Goal: Information Seeking & Learning: Learn about a topic

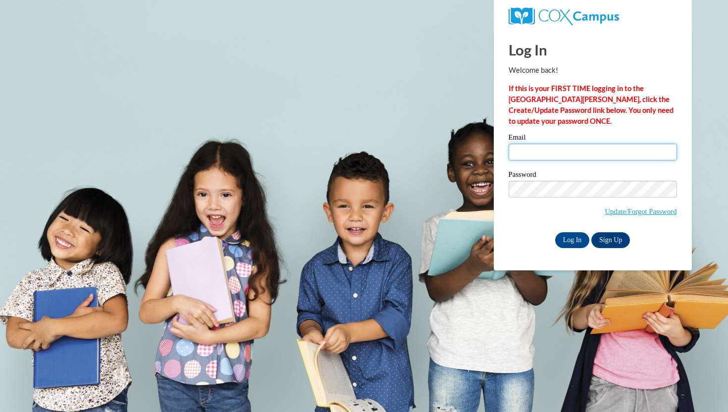
click at [574, 151] on input "Email" at bounding box center [592, 152] width 168 height 17
type input "scass@waukesha.k12.wi.us"
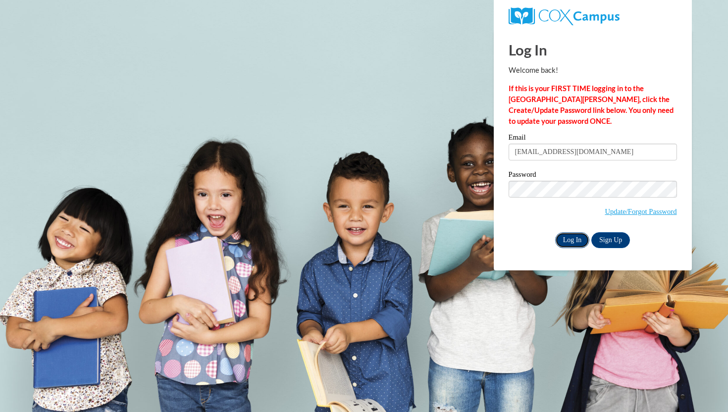
click at [557, 237] on input "Log In" at bounding box center [572, 240] width 35 height 16
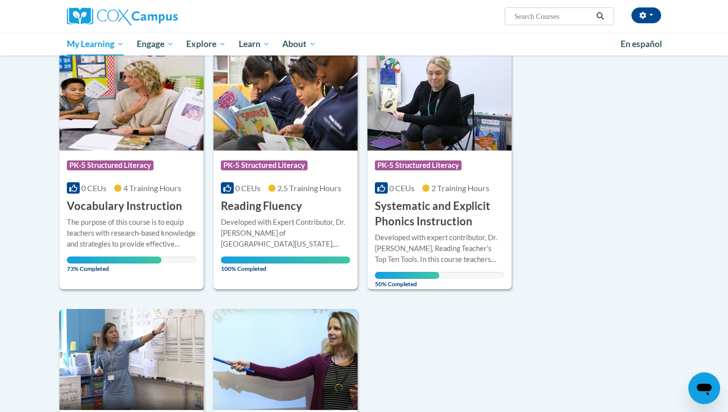
scroll to position [130, 0]
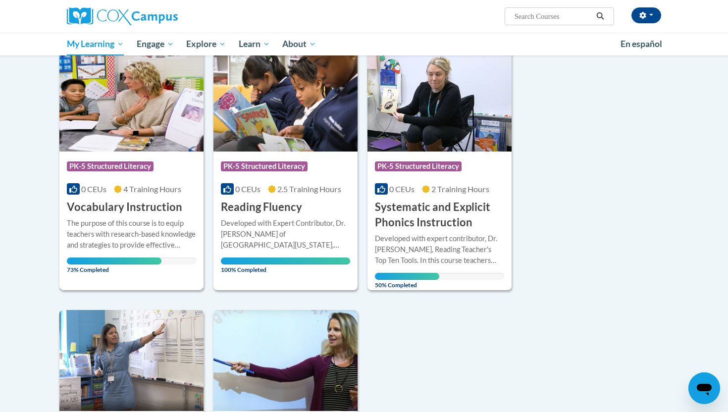
click at [115, 225] on div "The purpose of this course is to equip teachers with research-based knowledge a…" at bounding box center [131, 234] width 129 height 33
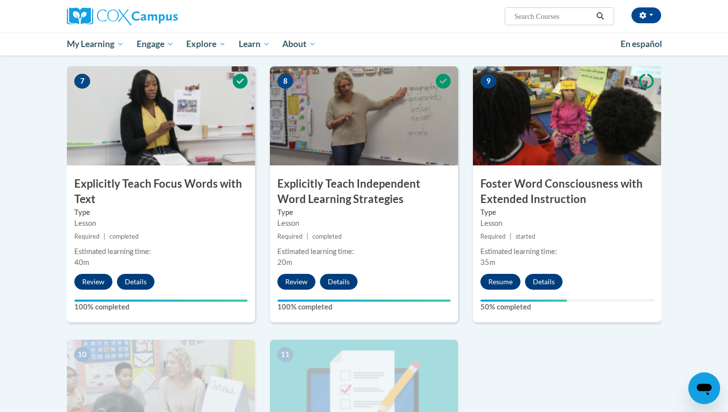
scroll to position [722, 0]
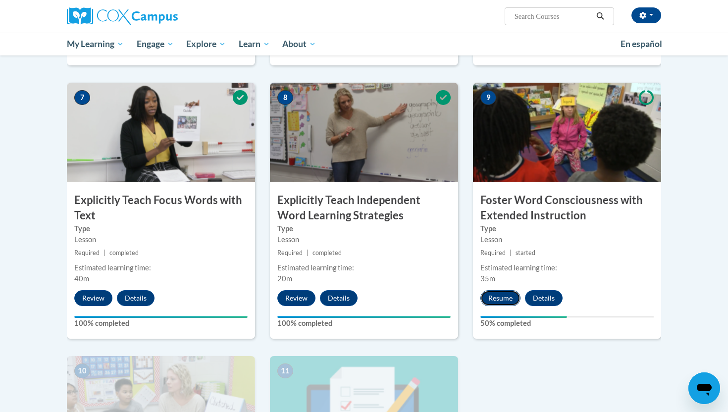
click at [496, 291] on button "Resume" at bounding box center [500, 298] width 40 height 16
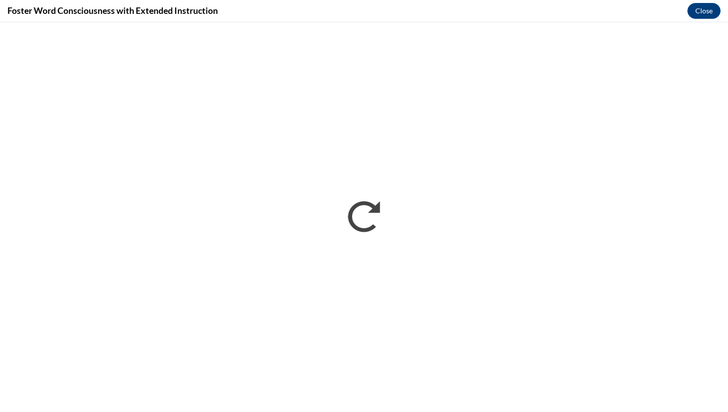
scroll to position [0, 0]
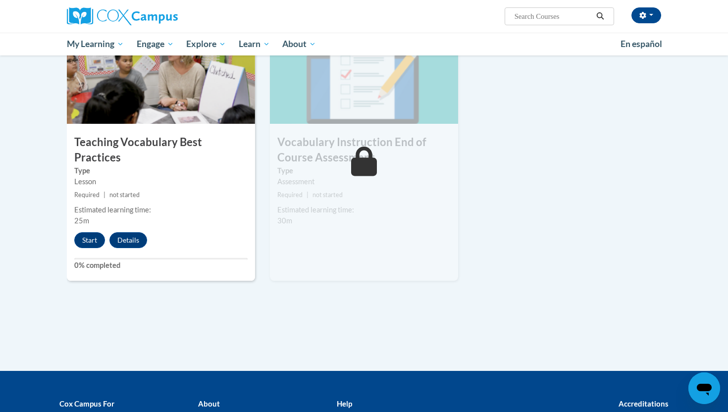
scroll to position [1061, 0]
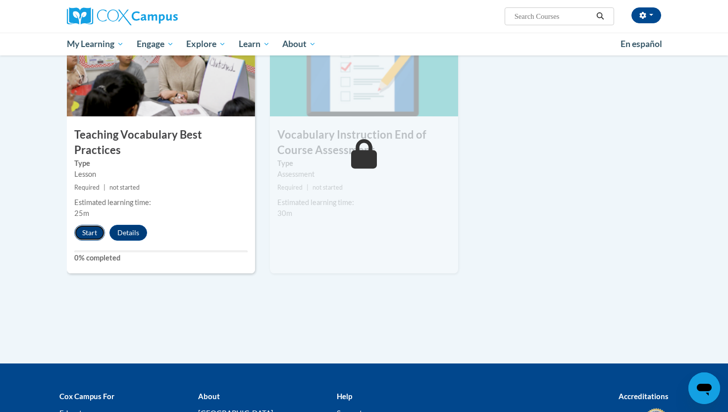
click at [87, 225] on button "Start" at bounding box center [89, 233] width 31 height 16
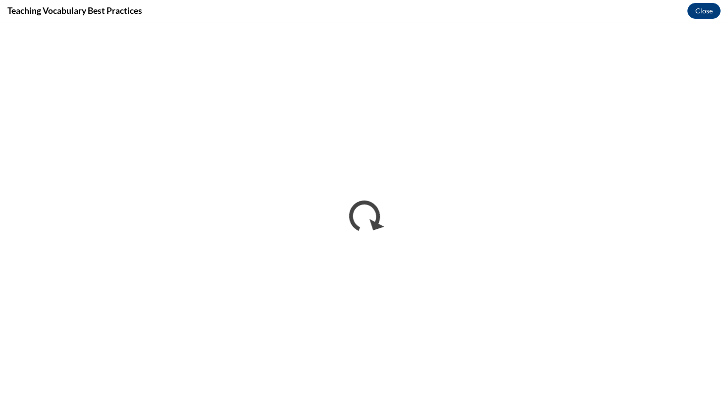
scroll to position [0, 0]
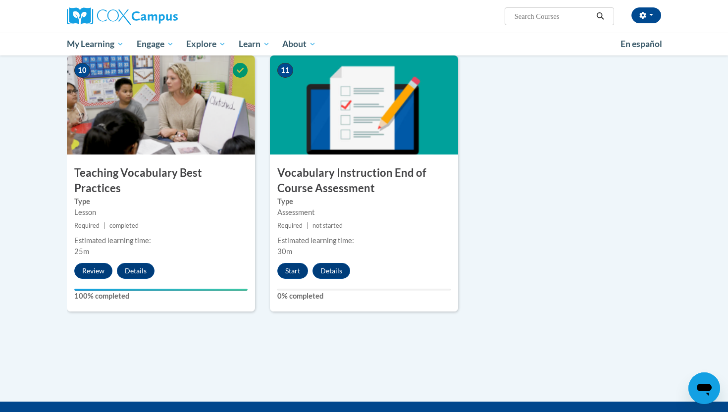
scroll to position [1005, 0]
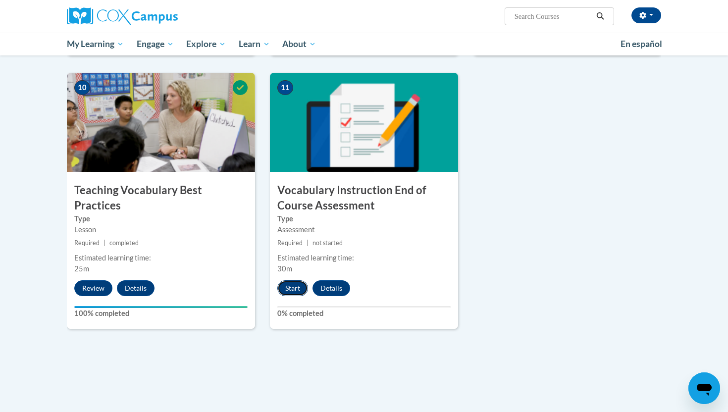
click at [287, 293] on button "Start" at bounding box center [292, 288] width 31 height 16
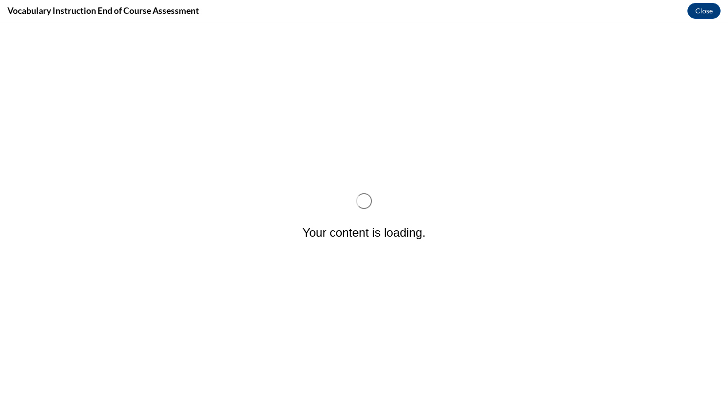
scroll to position [0, 0]
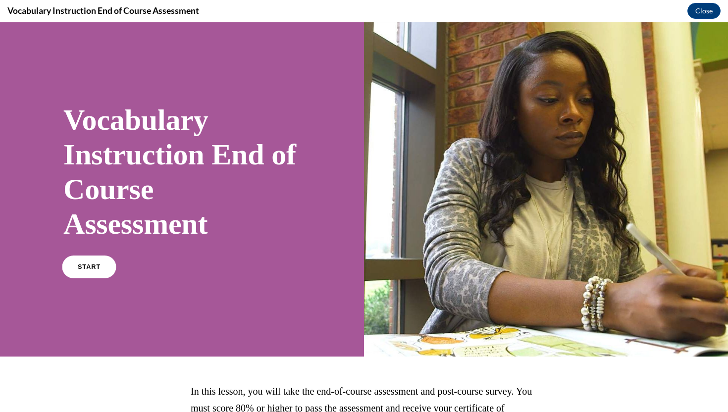
click at [88, 268] on span "START" at bounding box center [89, 266] width 23 height 7
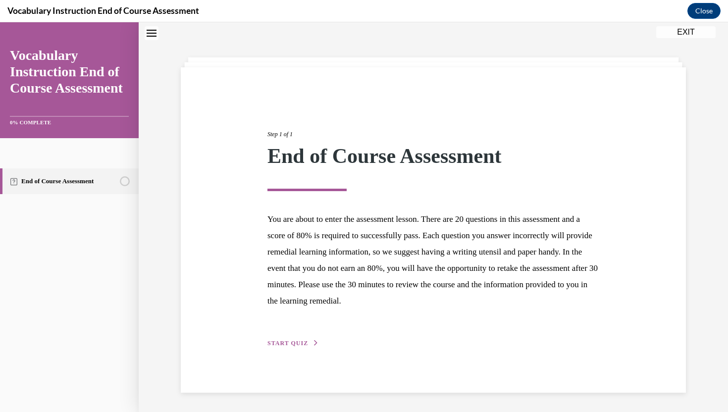
scroll to position [31, 0]
click at [287, 339] on span "START QUIZ" at bounding box center [287, 342] width 41 height 7
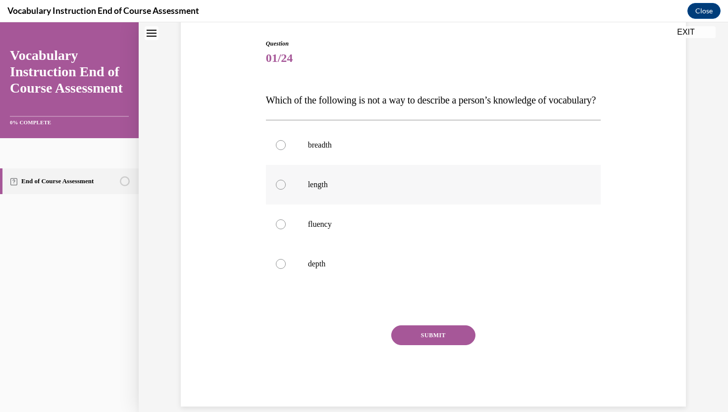
scroll to position [112, 0]
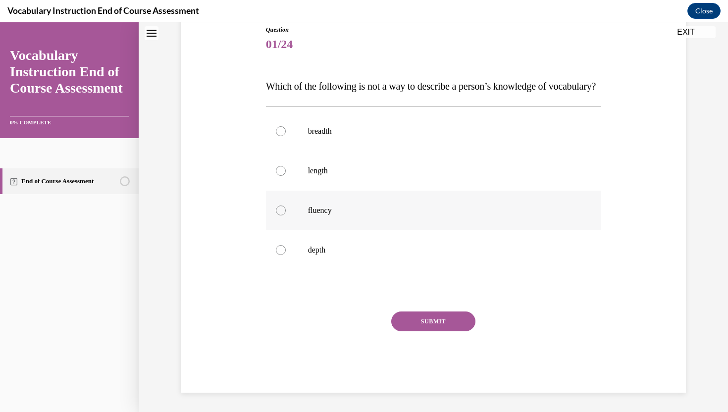
click at [413, 215] on p "fluency" at bounding box center [442, 210] width 268 height 10
click at [286, 215] on input "fluency" at bounding box center [281, 210] width 10 height 10
radio input "true"
click at [421, 331] on button "SUBMIT" at bounding box center [433, 321] width 84 height 20
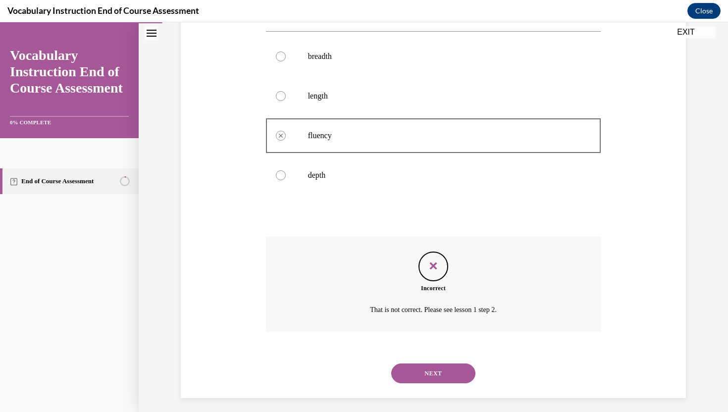
scroll to position [213, 0]
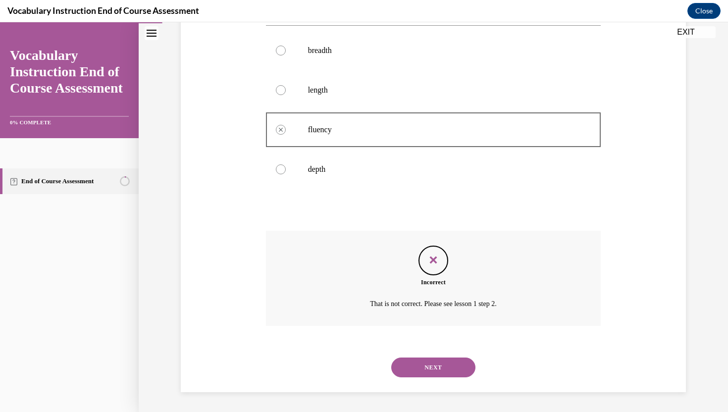
click at [426, 367] on button "NEXT" at bounding box center [433, 367] width 84 height 20
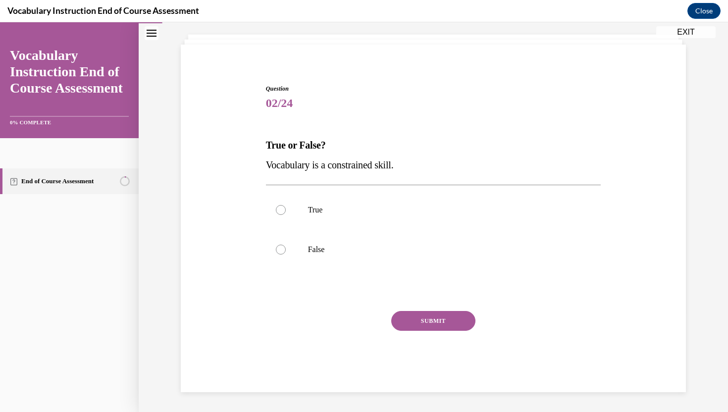
scroll to position [53, 0]
click at [320, 250] on p "False" at bounding box center [442, 250] width 268 height 10
click at [286, 250] on input "False" at bounding box center [281, 250] width 10 height 10
radio input "true"
click at [424, 323] on button "SUBMIT" at bounding box center [433, 321] width 84 height 20
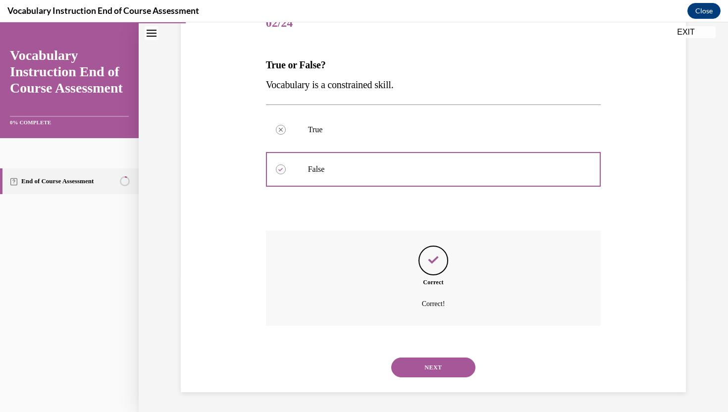
click at [446, 377] on button "NEXT" at bounding box center [433, 367] width 84 height 20
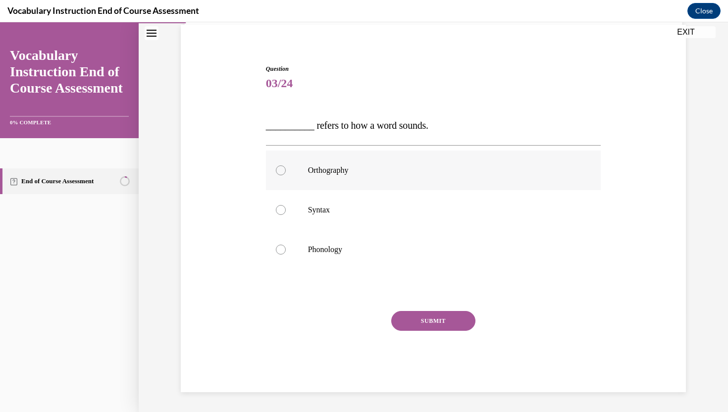
click at [397, 164] on label "Orthography" at bounding box center [433, 170] width 335 height 40
click at [286, 165] on input "Orthography" at bounding box center [281, 170] width 10 height 10
radio input "true"
click at [426, 318] on button "SUBMIT" at bounding box center [433, 321] width 84 height 20
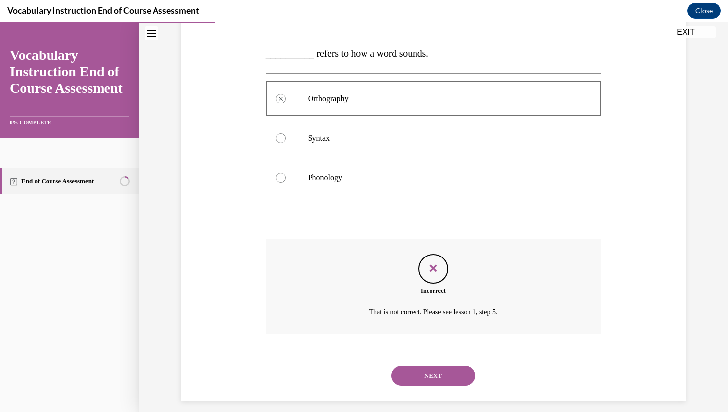
scroll to position [153, 0]
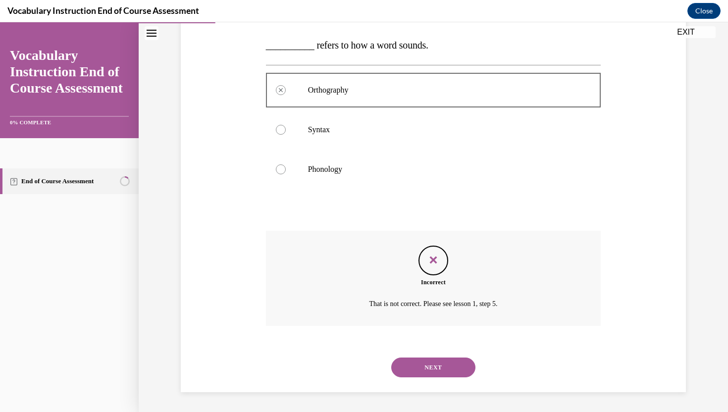
click at [437, 368] on button "NEXT" at bounding box center [433, 367] width 84 height 20
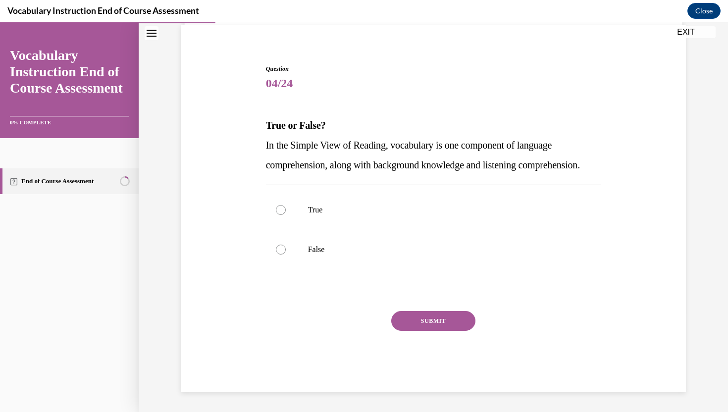
scroll to position [93, 0]
click at [315, 208] on p "True" at bounding box center [442, 210] width 268 height 10
click at [286, 208] on input "True" at bounding box center [281, 210] width 10 height 10
radio input "true"
click at [424, 323] on button "SUBMIT" at bounding box center [433, 321] width 84 height 20
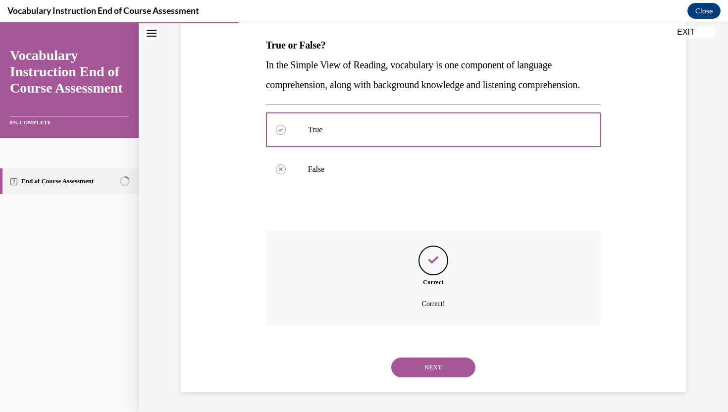
click at [432, 361] on button "NEXT" at bounding box center [433, 367] width 84 height 20
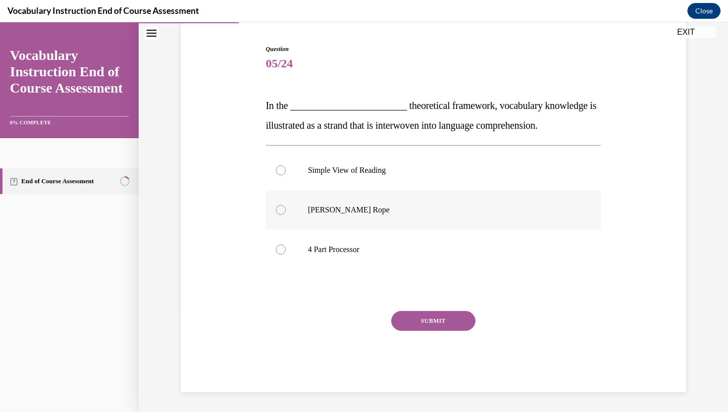
click at [282, 215] on label "[PERSON_NAME] Rope" at bounding box center [433, 210] width 335 height 40
click at [282, 215] on input "[PERSON_NAME] Rope" at bounding box center [281, 210] width 10 height 10
radio input "true"
click at [435, 326] on button "SUBMIT" at bounding box center [433, 321] width 84 height 20
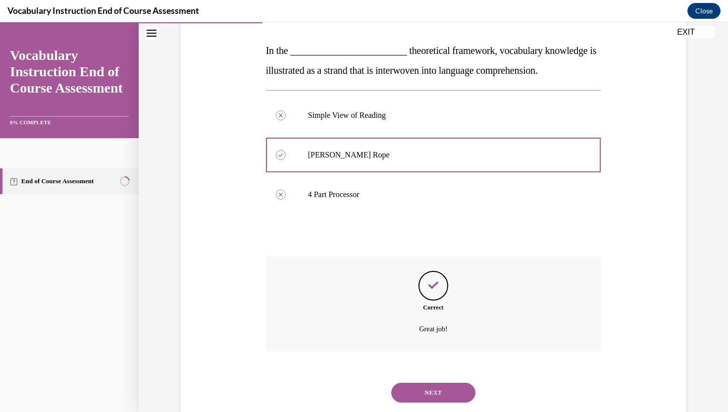
scroll to position [173, 0]
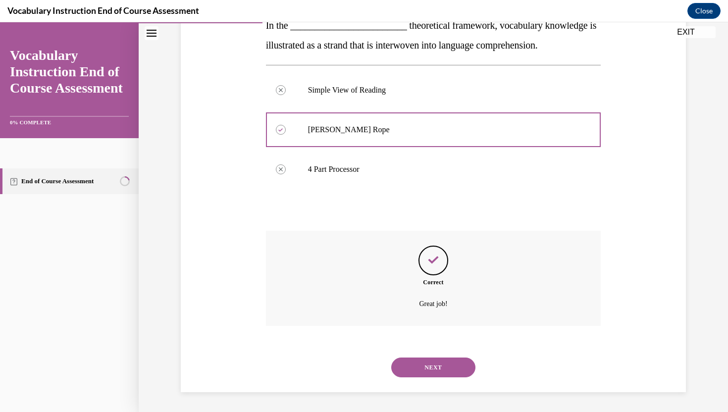
click at [429, 376] on button "NEXT" at bounding box center [433, 367] width 84 height 20
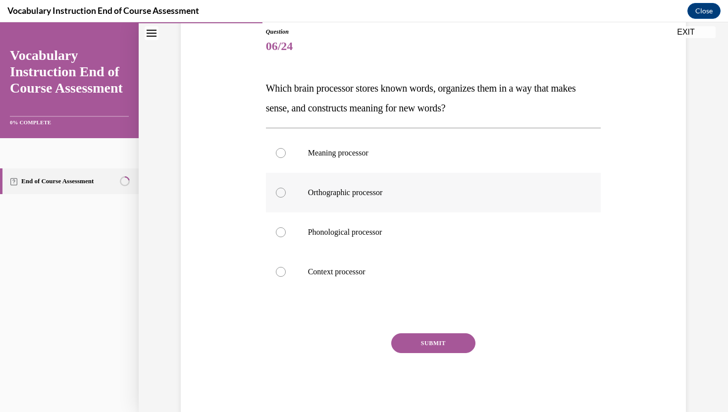
click at [302, 198] on label "Orthographic processor" at bounding box center [433, 193] width 335 height 40
click at [286, 198] on input "Orthographic processor" at bounding box center [281, 193] width 10 height 10
radio input "true"
click at [426, 341] on button "SUBMIT" at bounding box center [433, 343] width 84 height 20
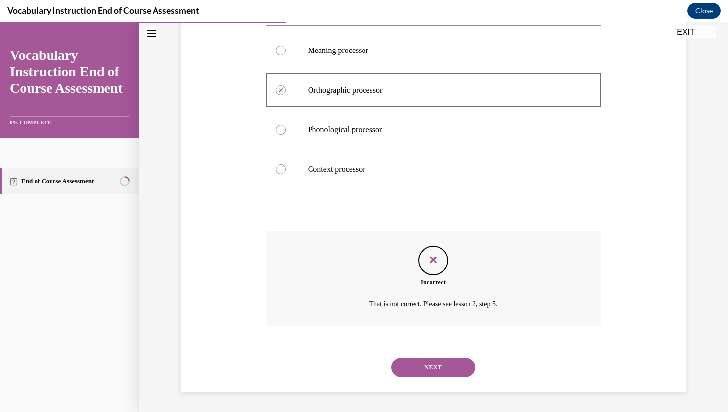
click at [437, 369] on button "NEXT" at bounding box center [433, 367] width 84 height 20
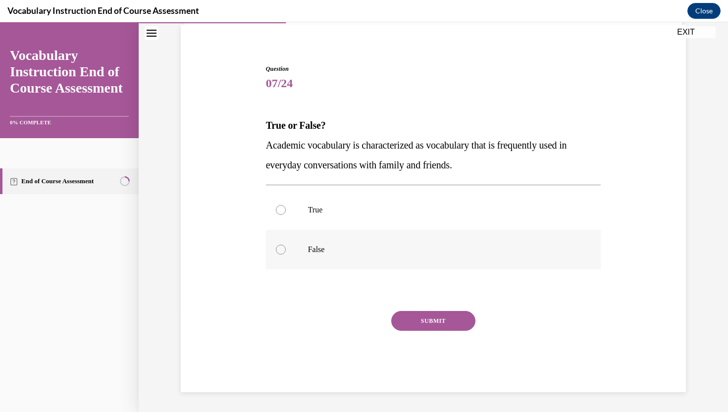
click at [291, 249] on label "False" at bounding box center [433, 250] width 335 height 40
click at [286, 249] on input "False" at bounding box center [281, 250] width 10 height 10
radio input "true"
click at [431, 325] on button "SUBMIT" at bounding box center [433, 321] width 84 height 20
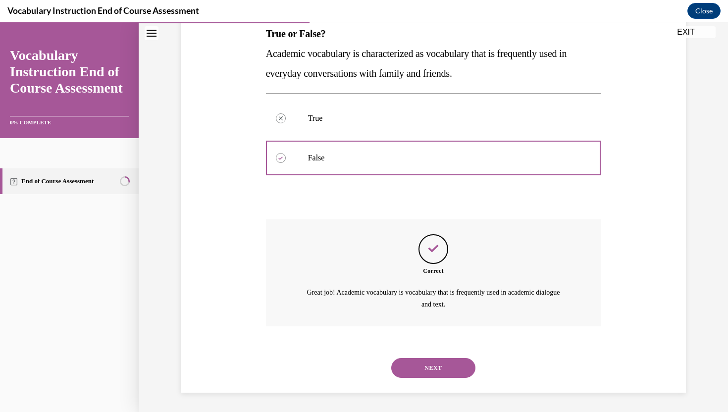
click at [450, 368] on button "NEXT" at bounding box center [433, 368] width 84 height 20
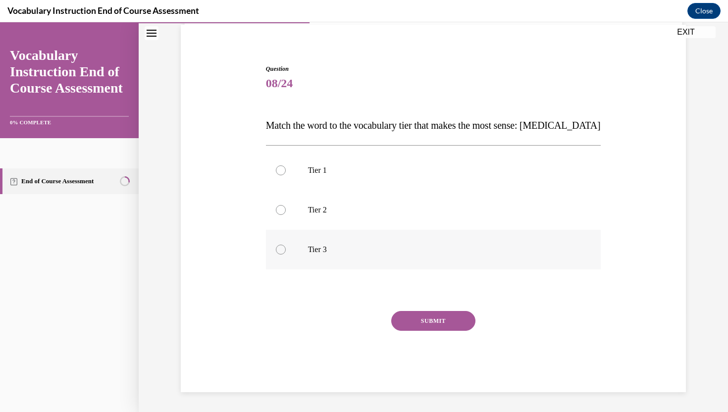
click at [271, 249] on label "Tier 3" at bounding box center [433, 250] width 335 height 40
click at [276, 249] on input "Tier 3" at bounding box center [281, 250] width 10 height 10
radio input "true"
click at [418, 320] on button "SUBMIT" at bounding box center [433, 321] width 84 height 20
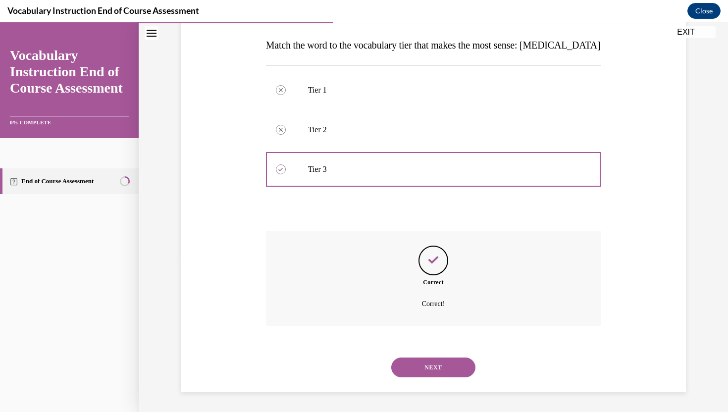
click at [445, 367] on button "NEXT" at bounding box center [433, 367] width 84 height 20
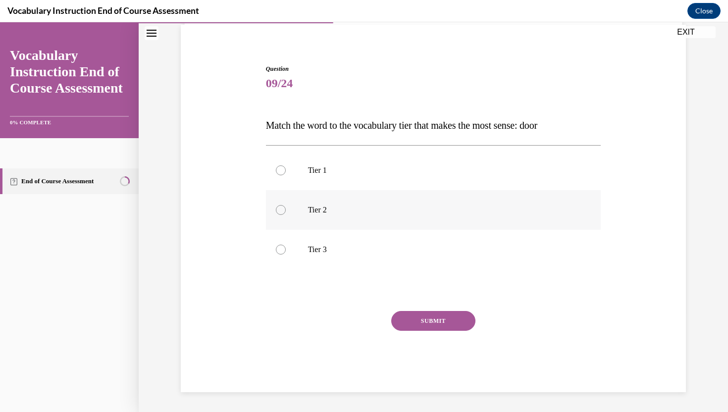
click at [334, 204] on label "Tier 2" at bounding box center [433, 210] width 335 height 40
click at [286, 205] on input "Tier 2" at bounding box center [281, 210] width 10 height 10
radio input "true"
click at [413, 316] on button "SUBMIT" at bounding box center [433, 321] width 84 height 20
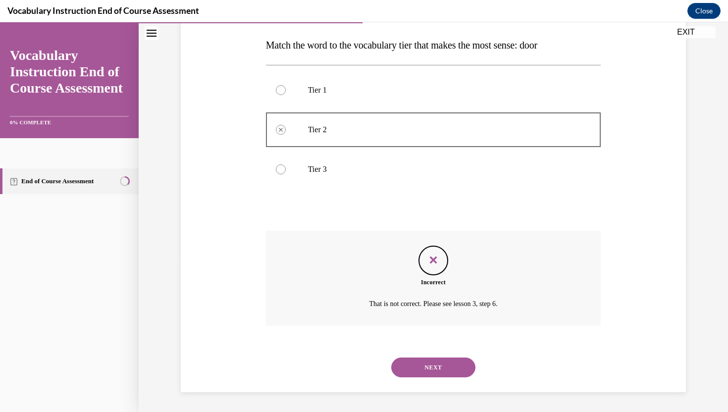
click at [453, 361] on button "NEXT" at bounding box center [433, 367] width 84 height 20
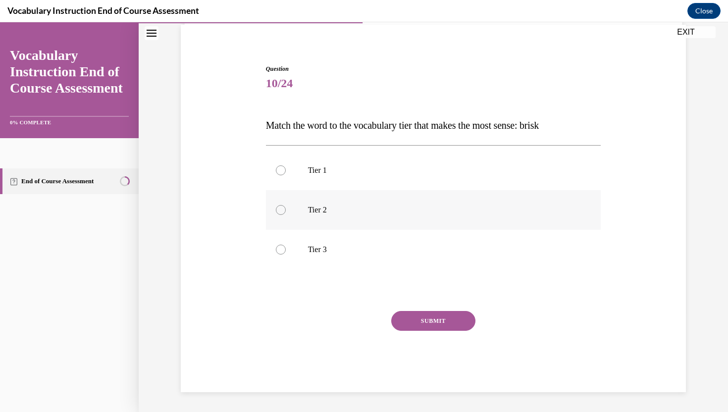
click at [416, 221] on label "Tier 2" at bounding box center [433, 210] width 335 height 40
click at [286, 215] on input "Tier 2" at bounding box center [281, 210] width 10 height 10
radio input "true"
click at [437, 321] on button "SUBMIT" at bounding box center [433, 321] width 84 height 20
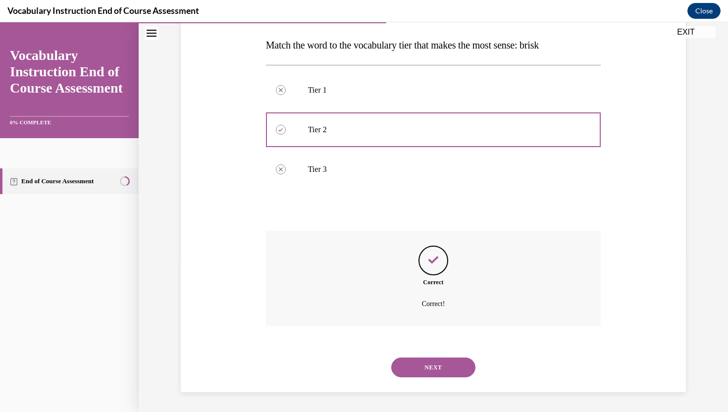
click at [438, 363] on button "NEXT" at bounding box center [433, 367] width 84 height 20
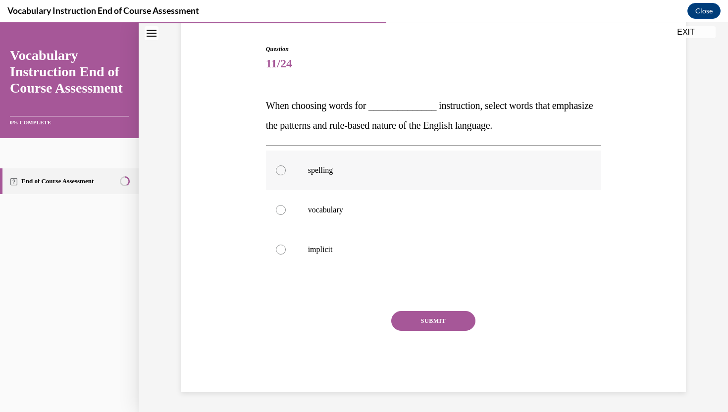
click at [300, 166] on label "spelling" at bounding box center [433, 170] width 335 height 40
click at [286, 166] on input "spelling" at bounding box center [281, 170] width 10 height 10
radio input "true"
click at [432, 324] on button "SUBMIT" at bounding box center [433, 321] width 84 height 20
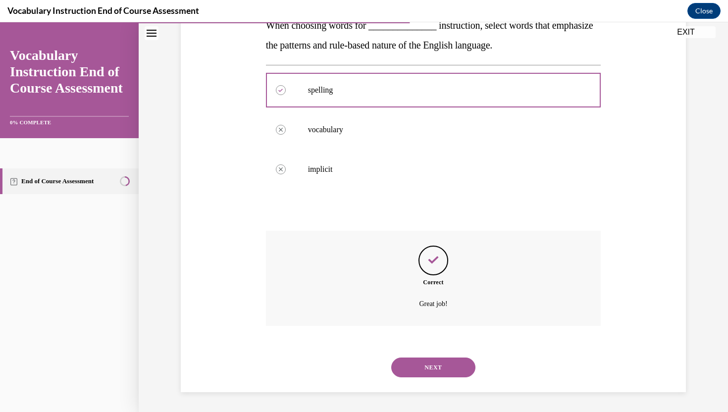
click at [439, 365] on button "NEXT" at bounding box center [433, 367] width 84 height 20
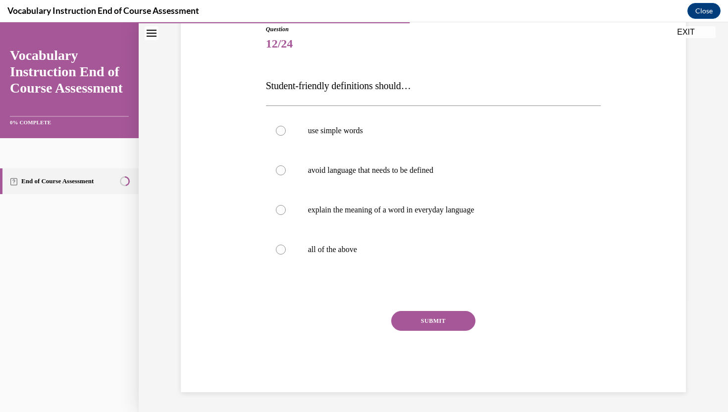
scroll to position [110, 0]
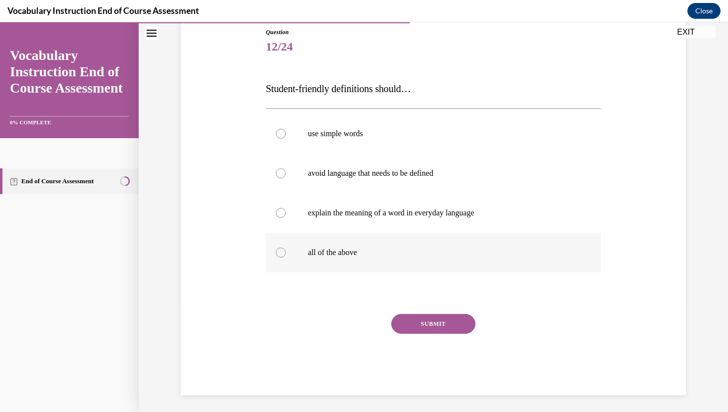
click at [282, 255] on div at bounding box center [281, 253] width 10 height 10
click at [282, 255] on input "all of the above" at bounding box center [281, 253] width 10 height 10
radio input "true"
click at [426, 319] on button "SUBMIT" at bounding box center [433, 324] width 84 height 20
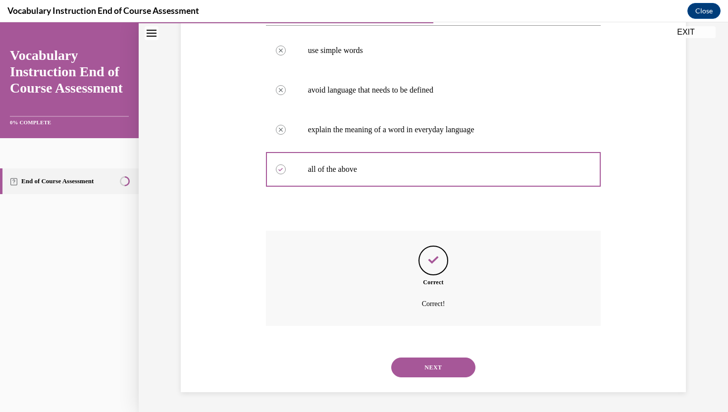
click at [431, 370] on button "NEXT" at bounding box center [433, 367] width 84 height 20
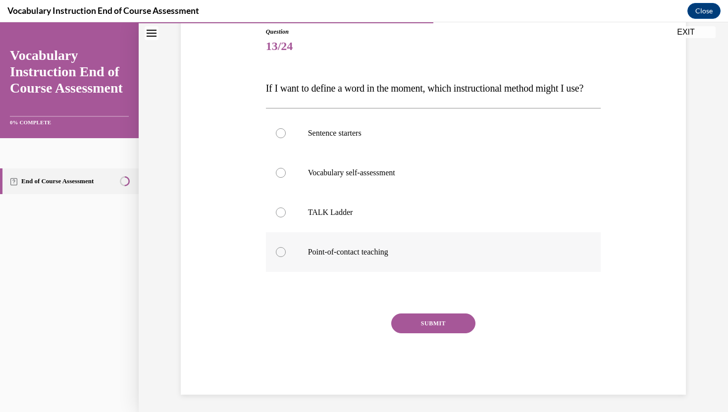
click at [362, 257] on p "Point-of-contact teaching" at bounding box center [442, 252] width 268 height 10
click at [286, 257] on input "Point-of-contact teaching" at bounding box center [281, 252] width 10 height 10
radio input "true"
click at [332, 193] on label "Vocabulary self-assessment" at bounding box center [433, 173] width 335 height 40
click at [286, 178] on input "Vocabulary self-assessment" at bounding box center [281, 173] width 10 height 10
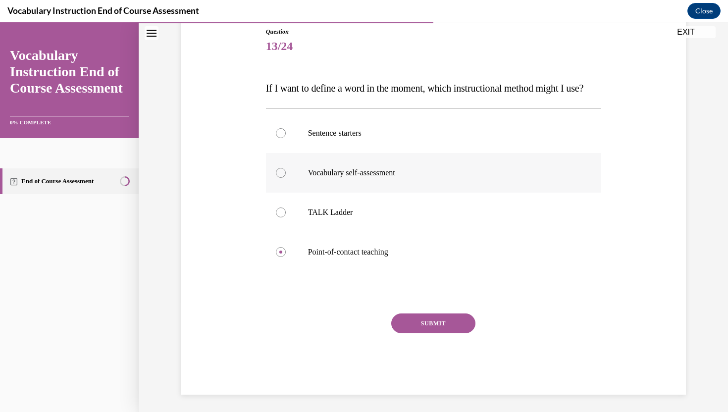
radio input "true"
click at [419, 333] on button "SUBMIT" at bounding box center [433, 323] width 84 height 20
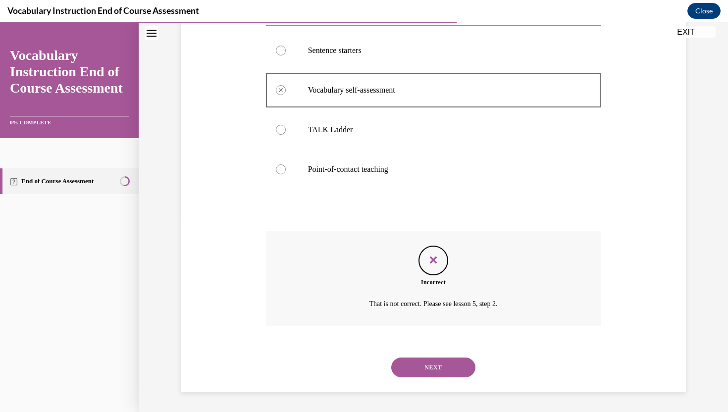
scroll to position [213, 0]
click at [430, 368] on button "NEXT" at bounding box center [433, 367] width 84 height 20
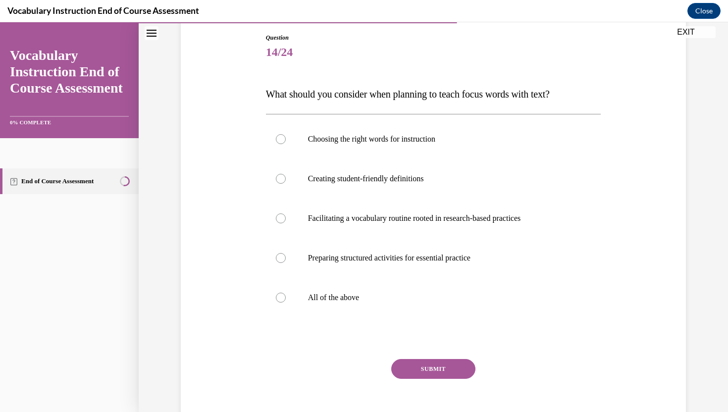
scroll to position [152, 0]
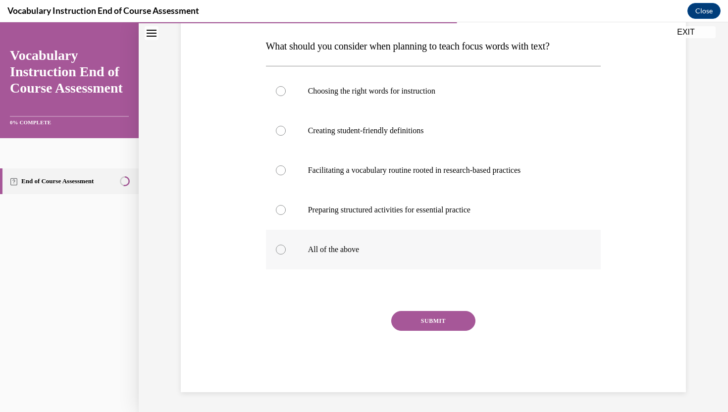
click at [298, 256] on label "All of the above" at bounding box center [433, 250] width 335 height 40
click at [286, 254] on input "All of the above" at bounding box center [281, 250] width 10 height 10
radio input "true"
click at [414, 322] on button "SUBMIT" at bounding box center [433, 321] width 84 height 20
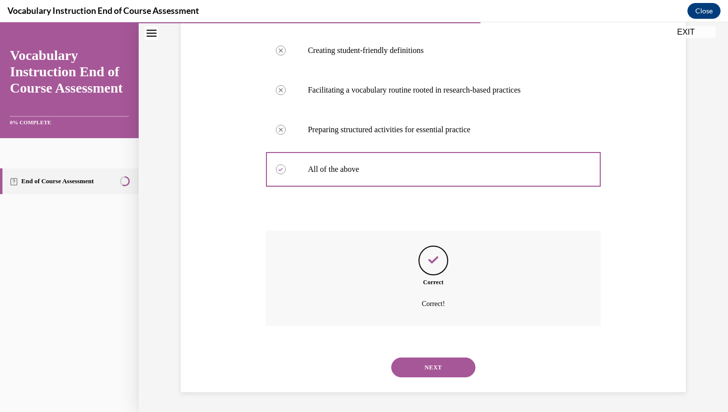
click at [428, 370] on button "NEXT" at bounding box center [433, 367] width 84 height 20
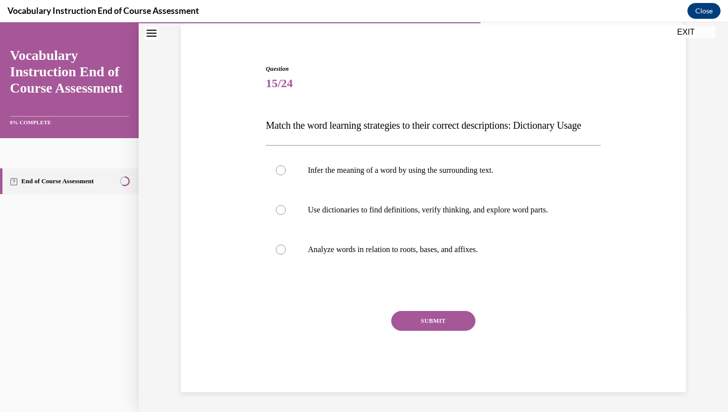
scroll to position [93, 0]
click at [368, 214] on p "Use dictionaries to find definitions, verify thinking, and explore word parts." at bounding box center [442, 210] width 268 height 10
click at [286, 214] on input "Use dictionaries to find definitions, verify thinking, and explore word parts." at bounding box center [281, 210] width 10 height 10
radio input "true"
click at [422, 325] on button "SUBMIT" at bounding box center [433, 321] width 84 height 20
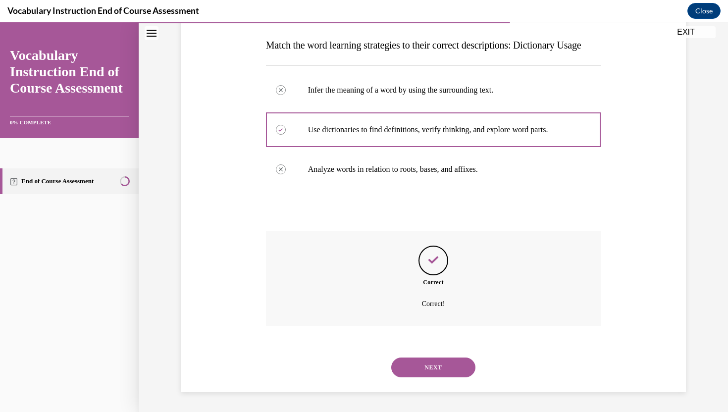
click at [424, 366] on button "NEXT" at bounding box center [433, 367] width 84 height 20
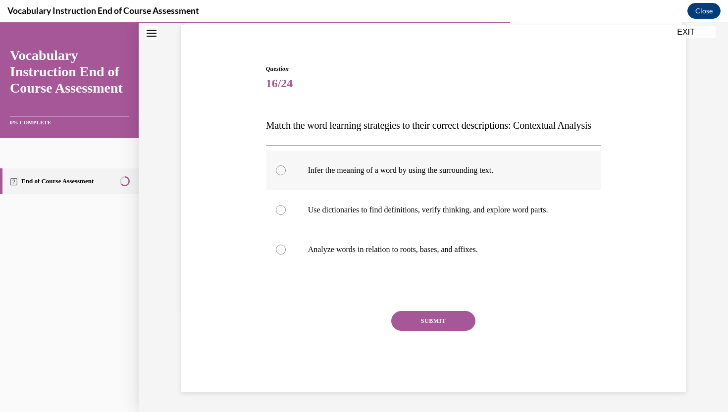
click at [290, 179] on label "Infer the meaning of a word by using the surrounding text." at bounding box center [433, 170] width 335 height 40
click at [286, 175] on input "Infer the meaning of a word by using the surrounding text." at bounding box center [281, 170] width 10 height 10
radio input "true"
click at [418, 323] on button "SUBMIT" at bounding box center [433, 321] width 84 height 20
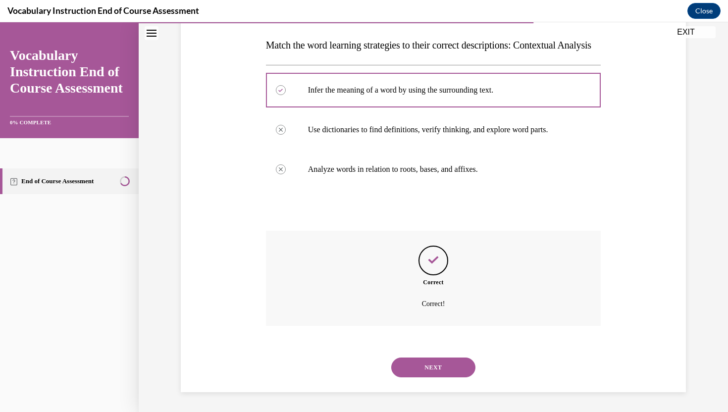
click at [439, 372] on button "NEXT" at bounding box center [433, 367] width 84 height 20
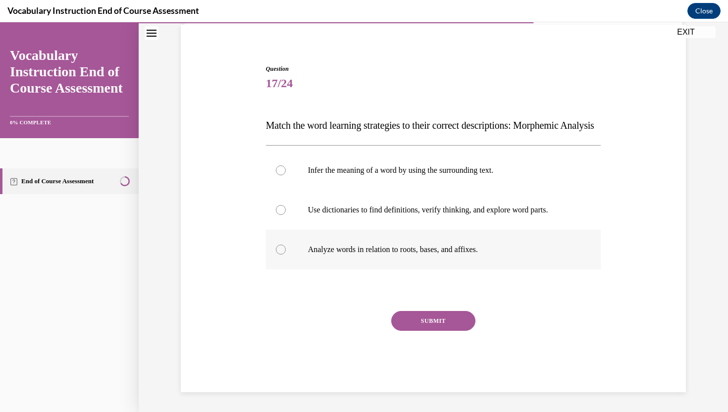
click at [377, 256] on label "Analyze words in relation to roots, bases, and affixes." at bounding box center [433, 250] width 335 height 40
click at [286, 254] on input "Analyze words in relation to roots, bases, and affixes." at bounding box center [281, 250] width 10 height 10
radio input "true"
click at [428, 321] on button "SUBMIT" at bounding box center [433, 321] width 84 height 20
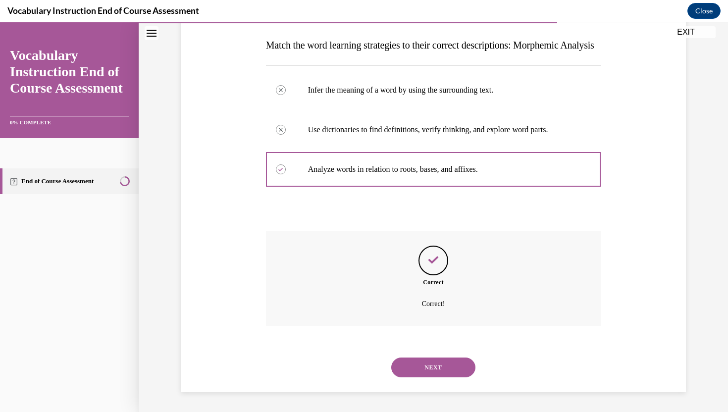
click at [444, 374] on button "NEXT" at bounding box center [433, 367] width 84 height 20
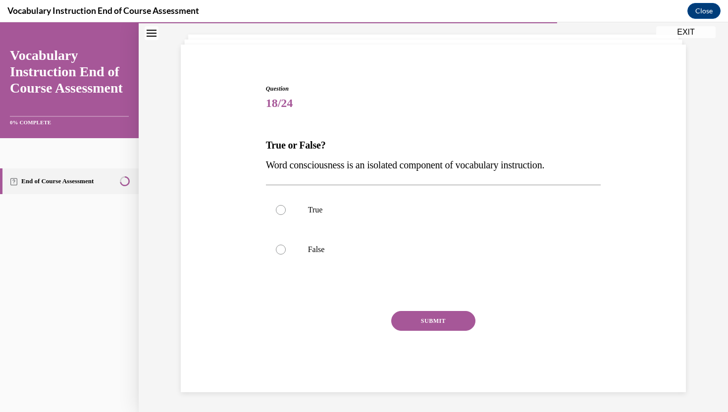
scroll to position [53, 0]
click at [277, 251] on div at bounding box center [281, 250] width 10 height 10
click at [277, 251] on input "False" at bounding box center [281, 250] width 10 height 10
radio input "true"
click at [424, 323] on button "SUBMIT" at bounding box center [433, 321] width 84 height 20
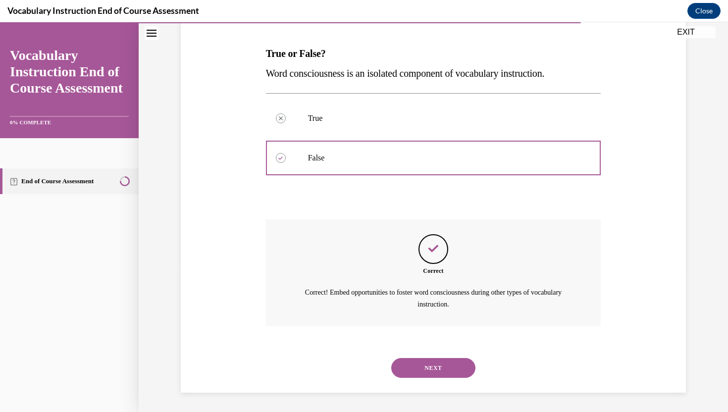
click at [451, 368] on button "NEXT" at bounding box center [433, 368] width 84 height 20
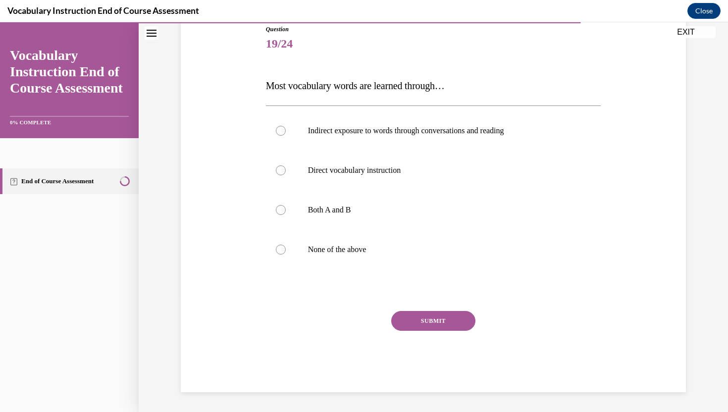
scroll to position [110, 0]
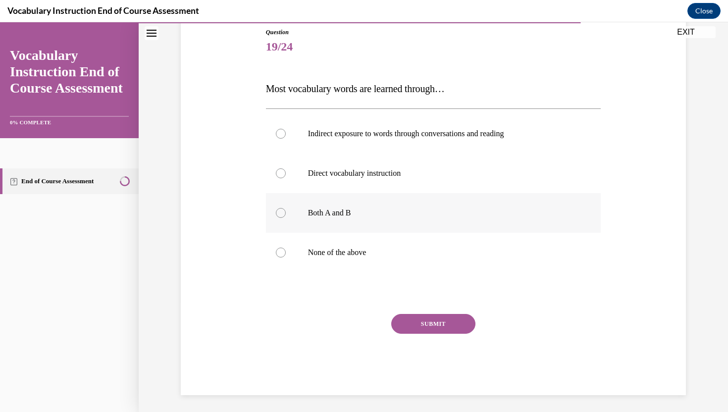
click at [368, 221] on label "Both A and B" at bounding box center [433, 213] width 335 height 40
click at [286, 218] on input "Both A and B" at bounding box center [281, 213] width 10 height 10
radio input "true"
click at [441, 323] on button "SUBMIT" at bounding box center [433, 324] width 84 height 20
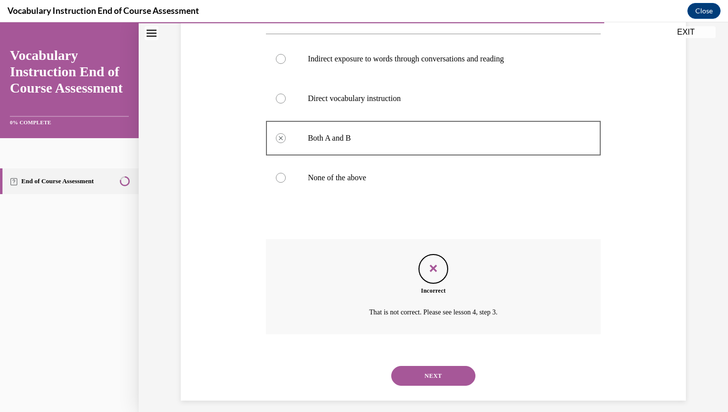
scroll to position [193, 0]
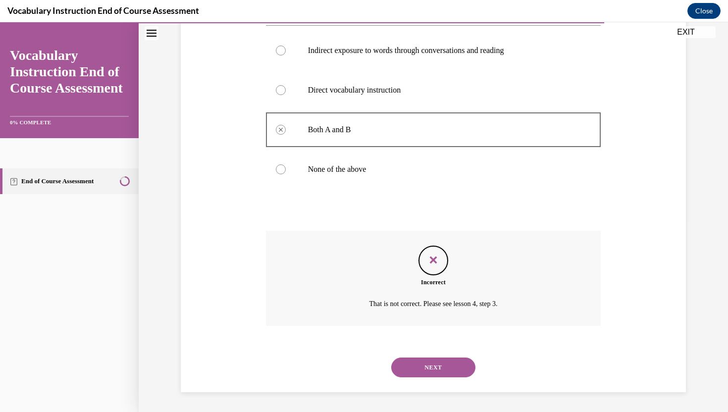
click at [448, 365] on button "NEXT" at bounding box center [433, 367] width 84 height 20
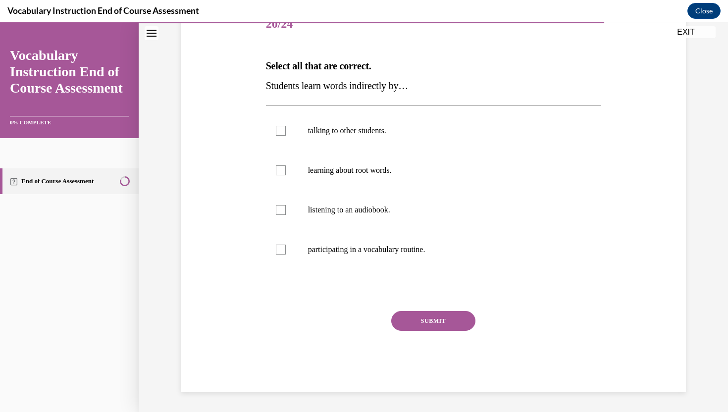
scroll to position [110, 0]
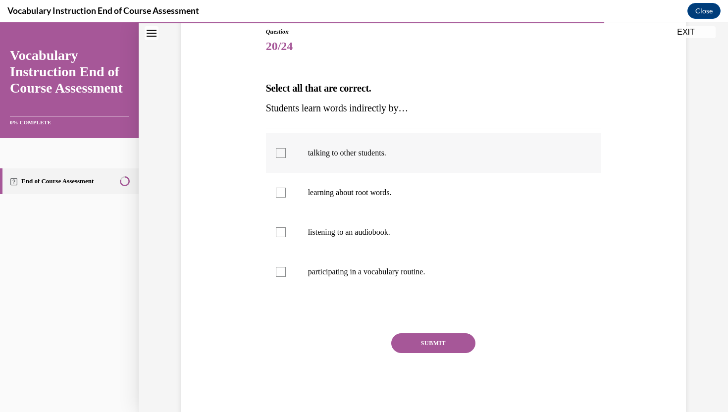
click at [291, 149] on label "talking to other students." at bounding box center [433, 153] width 335 height 40
click at [286, 149] on input "talking to other students." at bounding box center [281, 153] width 10 height 10
checkbox input "true"
click at [277, 231] on div at bounding box center [281, 232] width 10 height 10
click at [277, 231] on input "listening to an audiobook." at bounding box center [281, 232] width 10 height 10
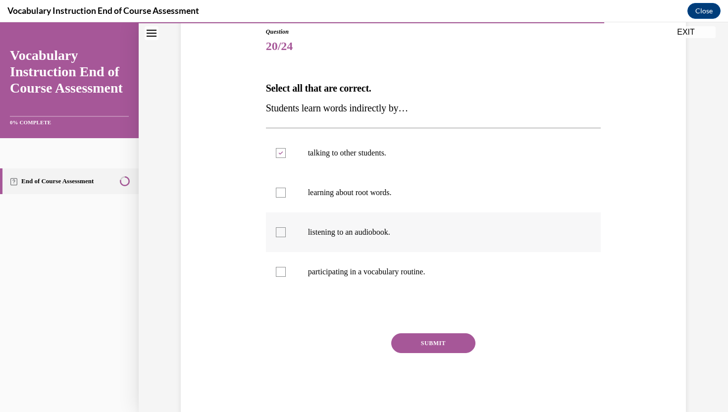
checkbox input "true"
click at [423, 344] on button "SUBMIT" at bounding box center [433, 343] width 84 height 20
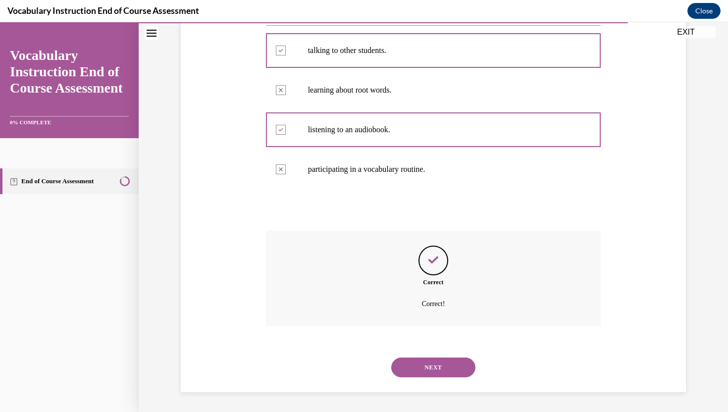
click at [433, 362] on button "NEXT" at bounding box center [433, 367] width 84 height 20
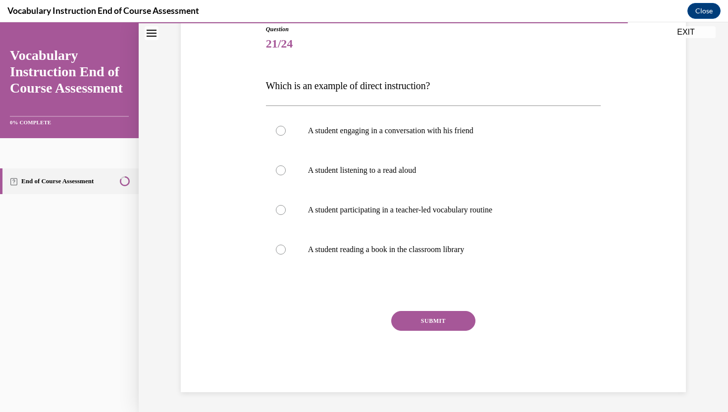
scroll to position [110, 0]
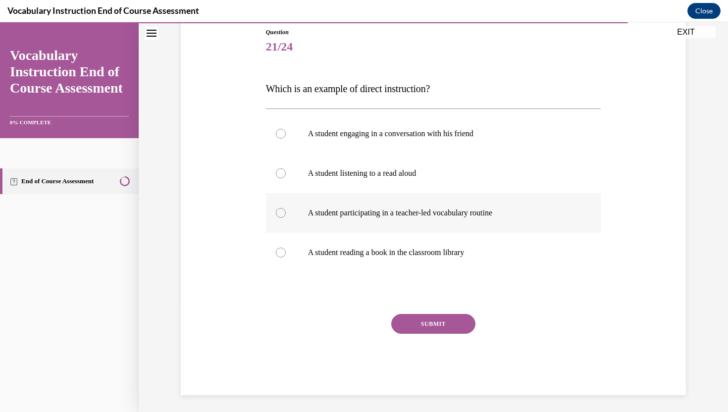
click at [276, 219] on label "A student participating in a teacher-led vocabulary routine" at bounding box center [433, 213] width 335 height 40
click at [276, 218] on input "A student participating in a teacher-led vocabulary routine" at bounding box center [281, 213] width 10 height 10
radio input "true"
click at [412, 323] on button "SUBMIT" at bounding box center [433, 324] width 84 height 20
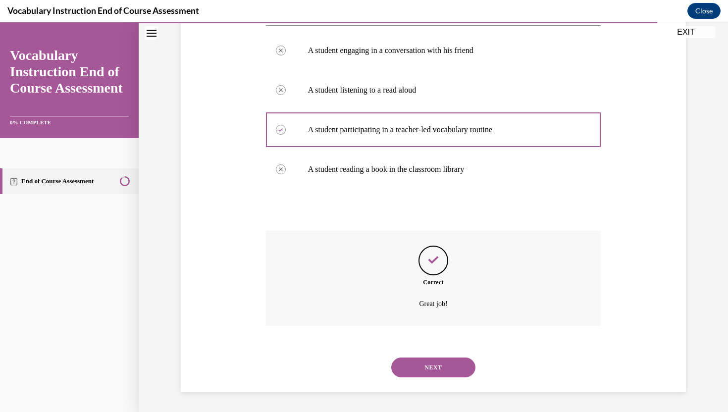
click at [418, 368] on button "NEXT" at bounding box center [433, 367] width 84 height 20
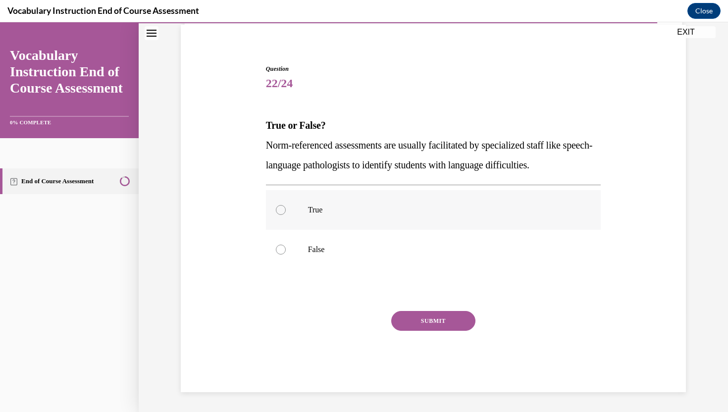
click at [367, 217] on label "True" at bounding box center [433, 210] width 335 height 40
click at [286, 215] on input "True" at bounding box center [281, 210] width 10 height 10
radio input "true"
click at [347, 257] on label "False" at bounding box center [433, 250] width 335 height 40
click at [286, 254] on input "False" at bounding box center [281, 250] width 10 height 10
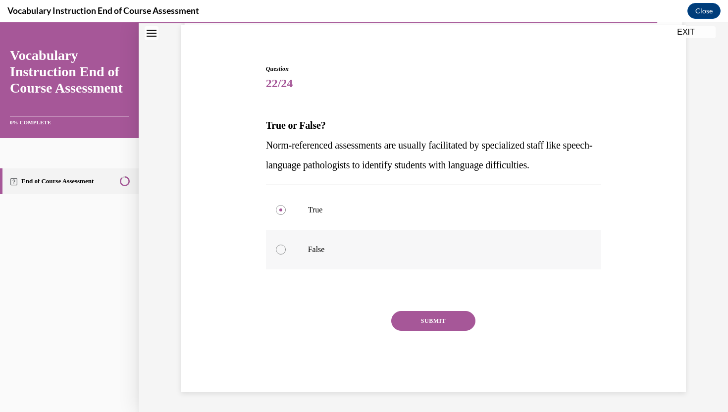
radio input "true"
click at [414, 320] on button "SUBMIT" at bounding box center [433, 321] width 84 height 20
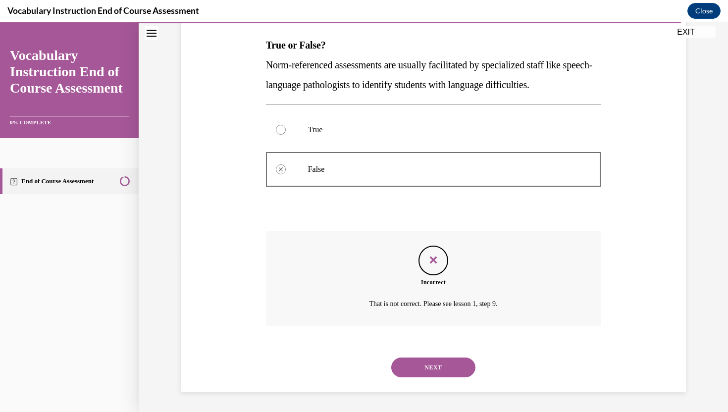
click at [425, 362] on button "NEXT" at bounding box center [433, 367] width 84 height 20
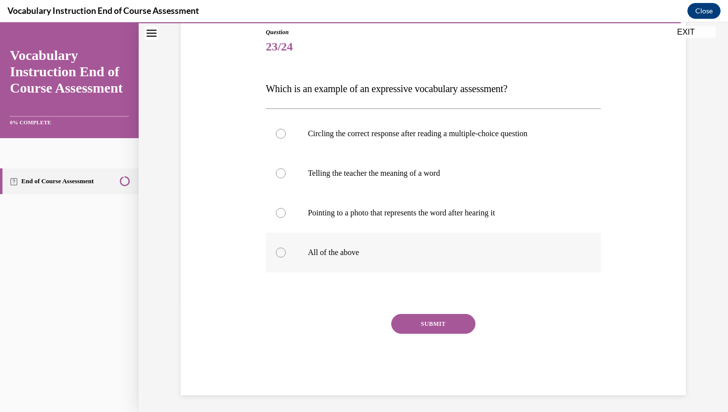
click at [285, 249] on label "All of the above" at bounding box center [433, 253] width 335 height 40
click at [285, 249] on input "All of the above" at bounding box center [281, 253] width 10 height 10
radio input "true"
click at [433, 320] on button "SUBMIT" at bounding box center [433, 324] width 84 height 20
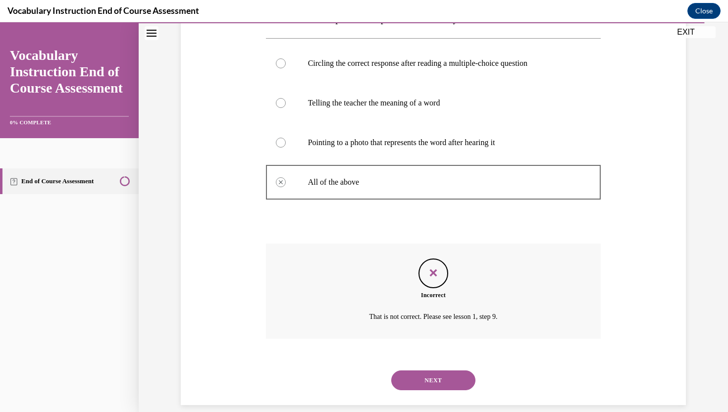
scroll to position [193, 0]
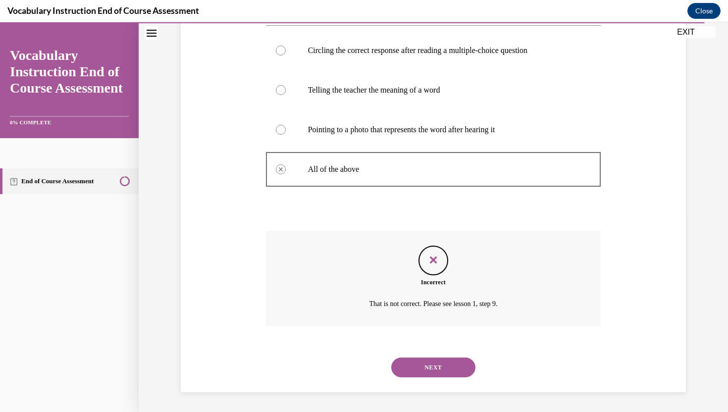
click at [432, 374] on button "NEXT" at bounding box center [433, 367] width 84 height 20
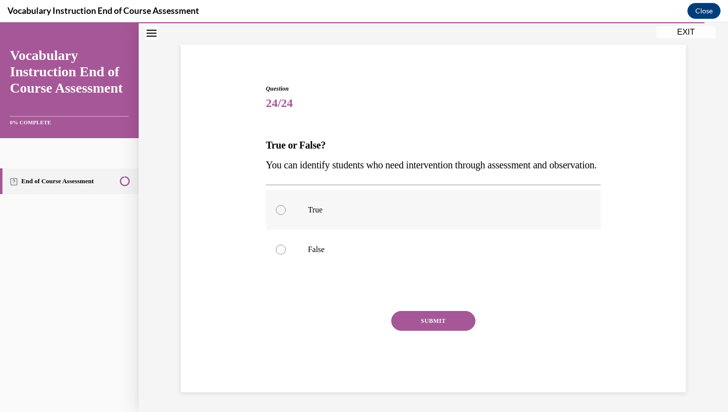
click at [355, 216] on label "True" at bounding box center [433, 210] width 335 height 40
click at [286, 215] on input "True" at bounding box center [281, 210] width 10 height 10
radio input "true"
click at [431, 319] on button "SUBMIT" at bounding box center [433, 321] width 84 height 20
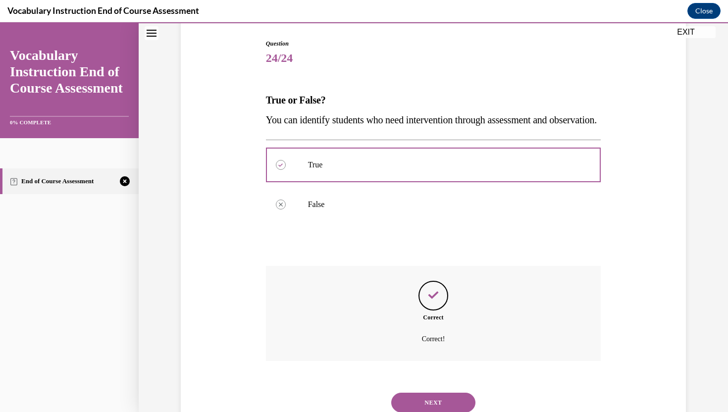
scroll to position [153, 0]
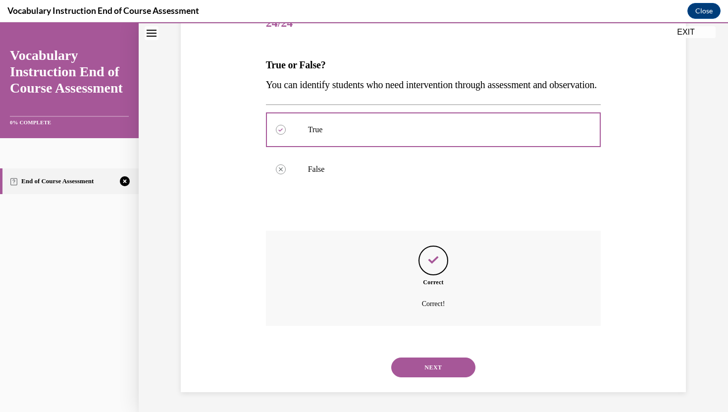
click at [423, 367] on button "NEXT" at bounding box center [433, 367] width 84 height 20
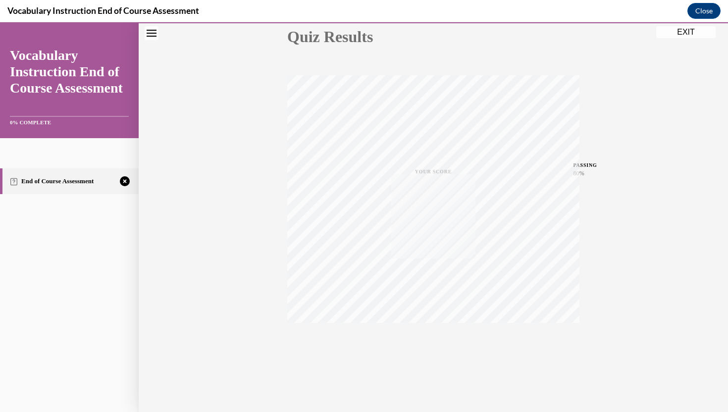
scroll to position [118, 0]
click at [436, 354] on icon "button" at bounding box center [433, 351] width 35 height 11
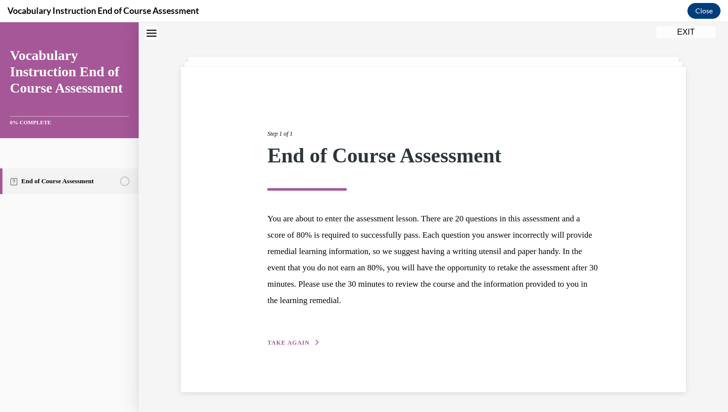
scroll to position [31, 0]
click at [293, 342] on span "TAKE AGAIN" at bounding box center [288, 342] width 42 height 7
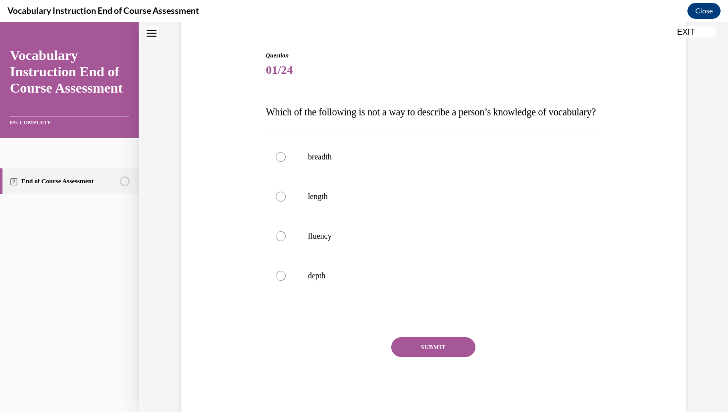
scroll to position [88, 0]
click at [325, 200] on p "length" at bounding box center [442, 196] width 268 height 10
click at [286, 200] on input "length" at bounding box center [281, 196] width 10 height 10
radio input "true"
click at [436, 356] on button "SUBMIT" at bounding box center [433, 346] width 84 height 20
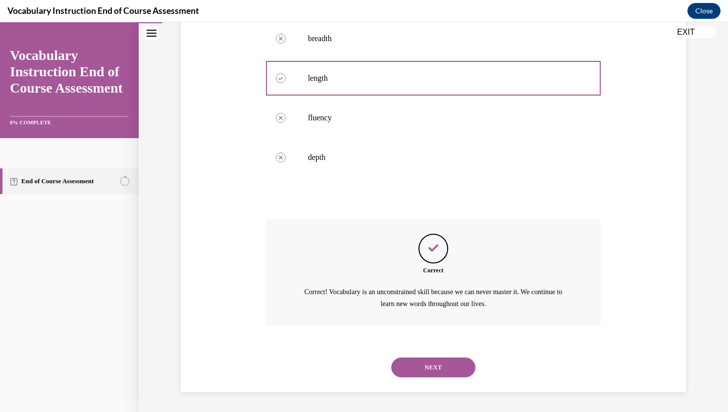
click at [454, 373] on button "NEXT" at bounding box center [433, 367] width 84 height 20
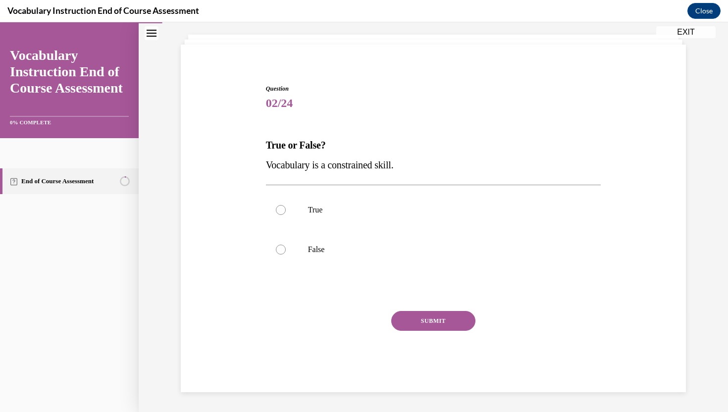
scroll to position [53, 0]
click at [299, 249] on label "False" at bounding box center [433, 250] width 335 height 40
click at [286, 249] on input "False" at bounding box center [281, 250] width 10 height 10
radio input "true"
click at [437, 321] on button "SUBMIT" at bounding box center [433, 321] width 84 height 20
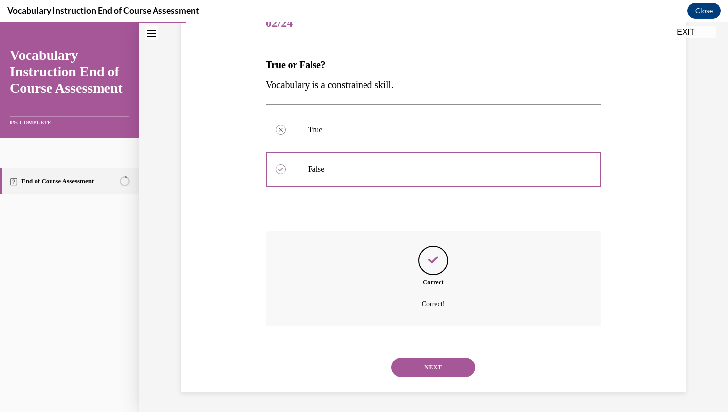
click at [403, 369] on button "NEXT" at bounding box center [433, 367] width 84 height 20
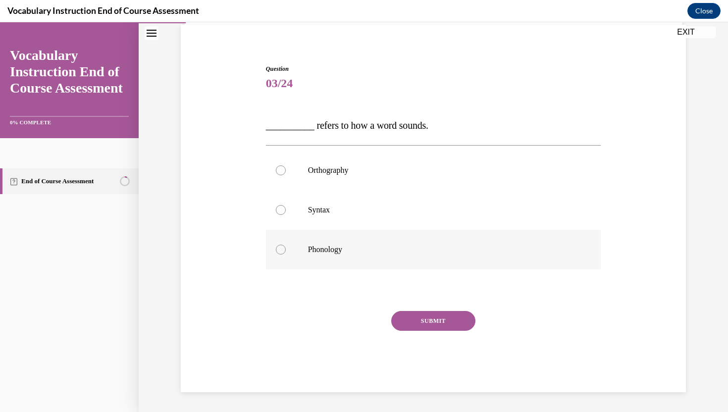
click at [367, 249] on p "Phonology" at bounding box center [442, 250] width 268 height 10
click at [286, 249] on input "Phonology" at bounding box center [281, 250] width 10 height 10
radio input "true"
click at [426, 321] on button "SUBMIT" at bounding box center [433, 321] width 84 height 20
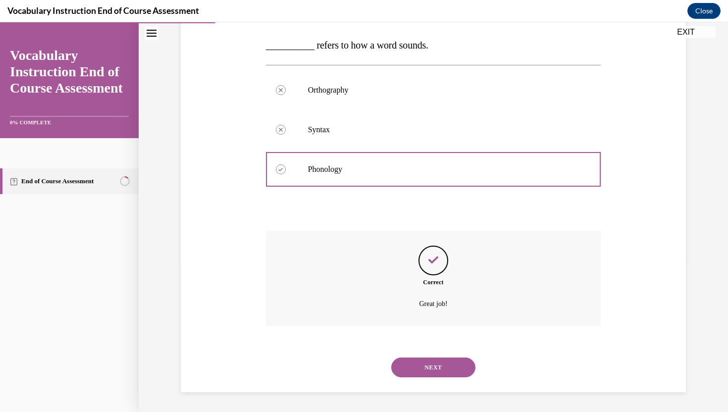
click at [441, 372] on button "NEXT" at bounding box center [433, 367] width 84 height 20
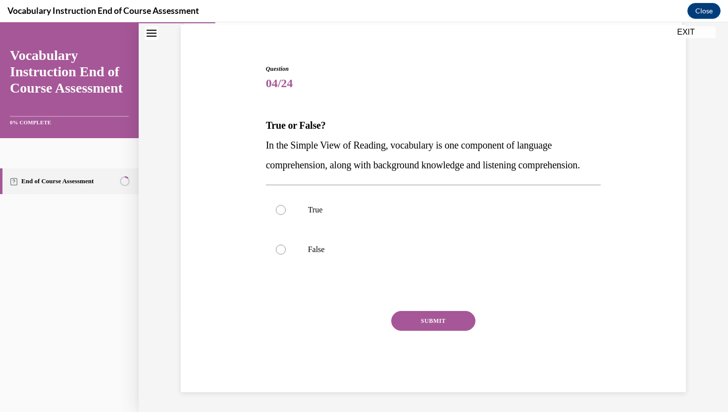
scroll to position [93, 0]
click at [339, 213] on p "True" at bounding box center [442, 210] width 268 height 10
click at [286, 213] on input "True" at bounding box center [281, 210] width 10 height 10
radio input "true"
click at [443, 318] on button "SUBMIT" at bounding box center [433, 321] width 84 height 20
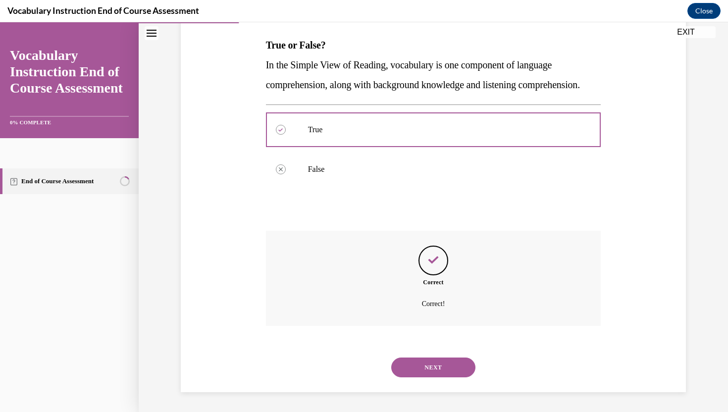
scroll to position [173, 0]
click at [431, 382] on div "NEXT" at bounding box center [433, 367] width 335 height 40
click at [443, 366] on button "NEXT" at bounding box center [433, 367] width 84 height 20
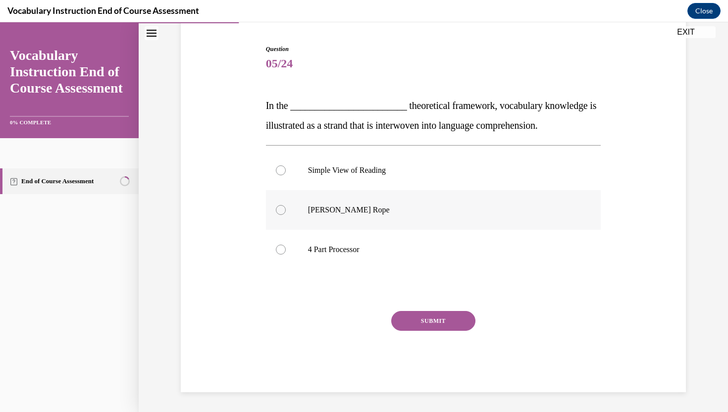
click at [417, 211] on p "[PERSON_NAME] Rope" at bounding box center [442, 210] width 268 height 10
click at [286, 211] on input "[PERSON_NAME] Rope" at bounding box center [281, 210] width 10 height 10
radio input "true"
click at [426, 314] on button "SUBMIT" at bounding box center [433, 321] width 84 height 20
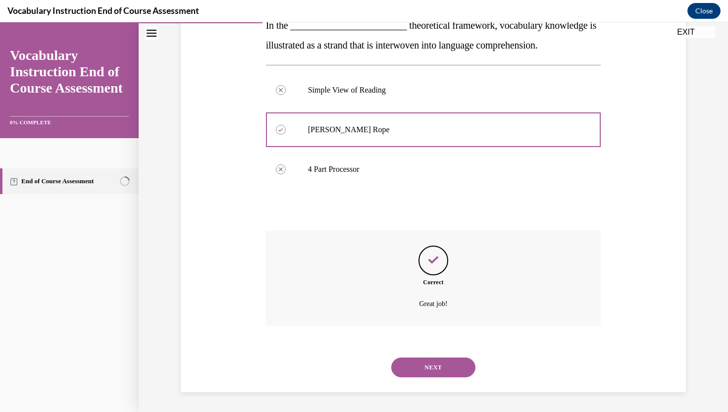
click at [424, 364] on button "NEXT" at bounding box center [433, 367] width 84 height 20
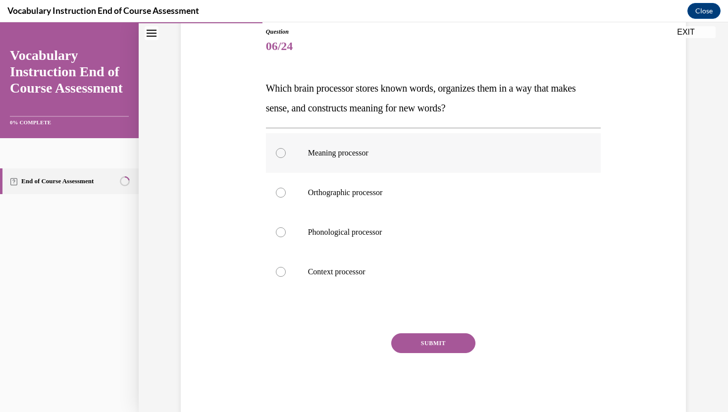
click at [384, 153] on p "Meaning processor" at bounding box center [442, 153] width 268 height 10
click at [286, 153] on input "Meaning processor" at bounding box center [281, 153] width 10 height 10
radio input "true"
click at [435, 344] on button "SUBMIT" at bounding box center [433, 343] width 84 height 20
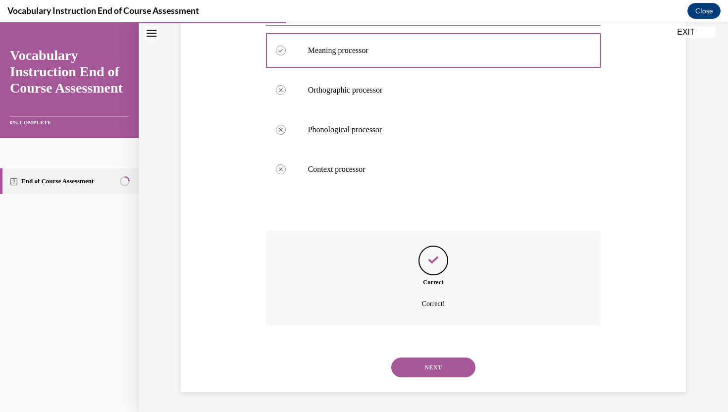
click at [433, 376] on button "NEXT" at bounding box center [433, 367] width 84 height 20
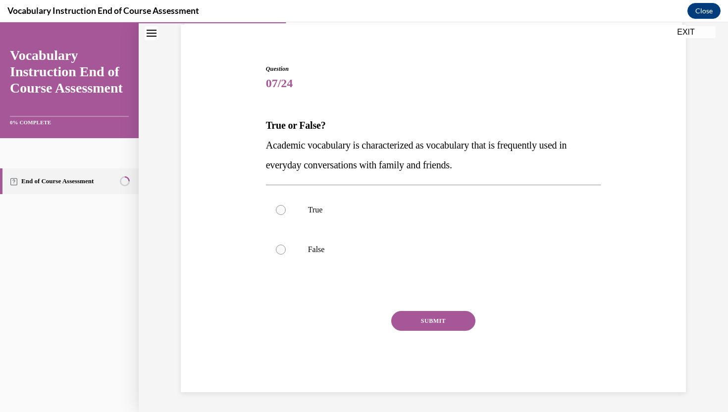
scroll to position [73, 0]
click at [314, 255] on label "False" at bounding box center [433, 250] width 335 height 40
click at [286, 254] on input "False" at bounding box center [281, 250] width 10 height 10
radio input "true"
click at [429, 325] on button "SUBMIT" at bounding box center [433, 321] width 84 height 20
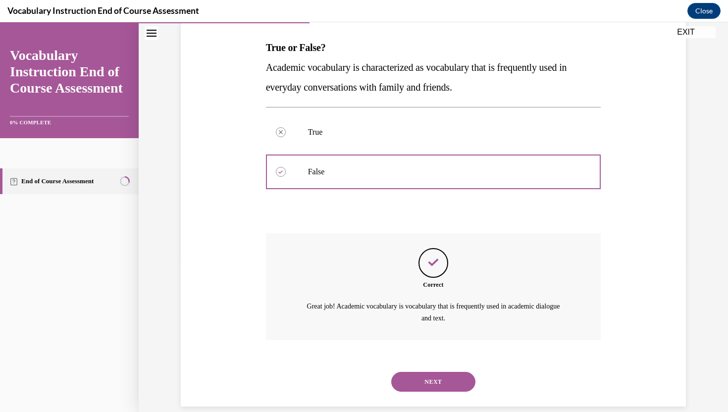
scroll to position [165, 0]
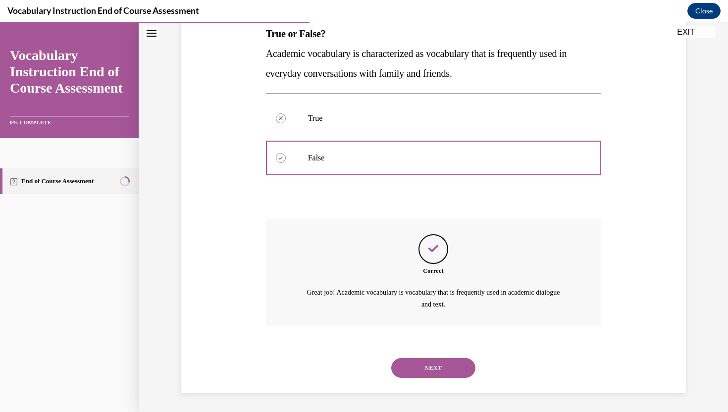
click at [428, 364] on button "NEXT" at bounding box center [433, 368] width 84 height 20
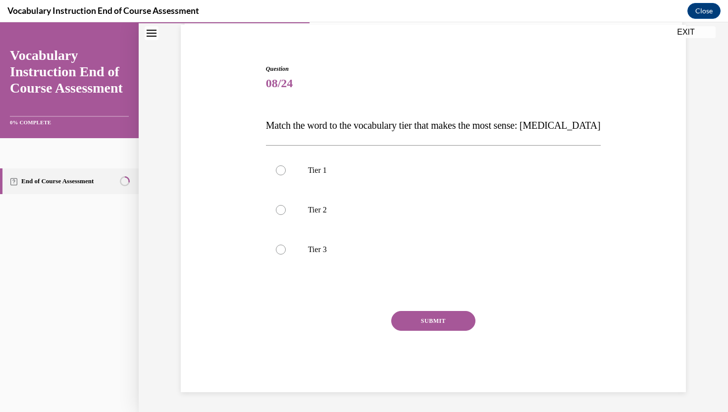
scroll to position [73, 0]
click at [335, 246] on p "Tier 3" at bounding box center [442, 250] width 268 height 10
click at [286, 246] on input "Tier 3" at bounding box center [281, 250] width 10 height 10
radio input "true"
click at [437, 326] on button "SUBMIT" at bounding box center [433, 321] width 84 height 20
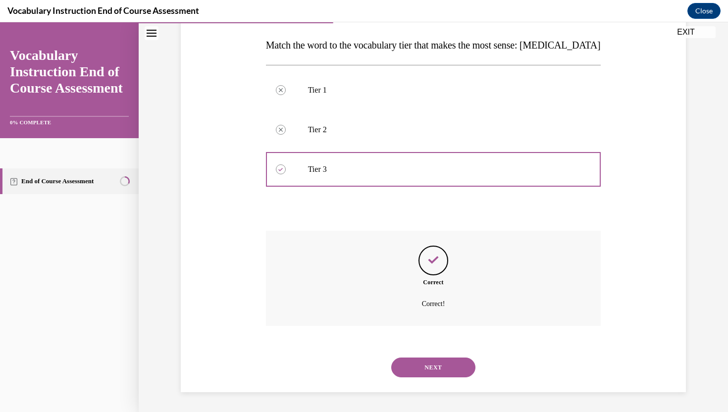
click at [425, 364] on button "NEXT" at bounding box center [433, 367] width 84 height 20
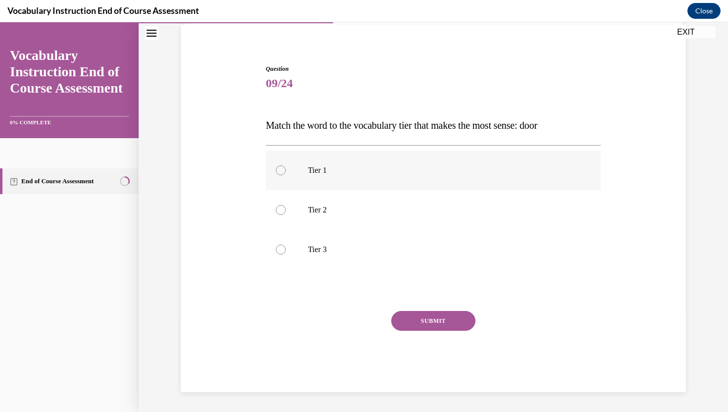
click at [354, 174] on p "Tier 1" at bounding box center [442, 170] width 268 height 10
click at [286, 174] on input "Tier 1" at bounding box center [281, 170] width 10 height 10
radio input "true"
click at [404, 313] on button "SUBMIT" at bounding box center [433, 321] width 84 height 20
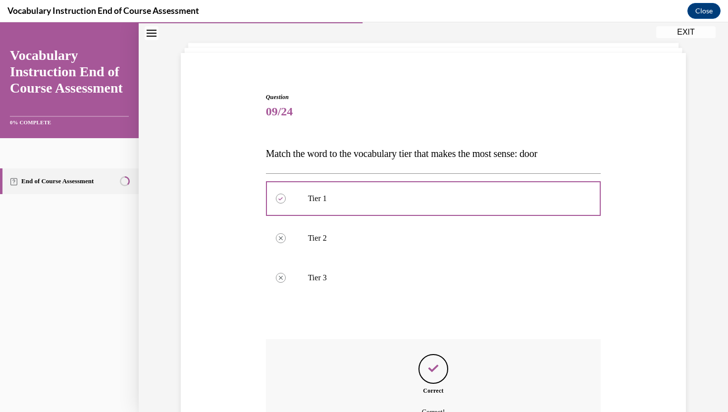
click at [404, 313] on div "Question 09/24 Match the word to the vocabulary tier that makes the most sense:…" at bounding box center [433, 297] width 335 height 408
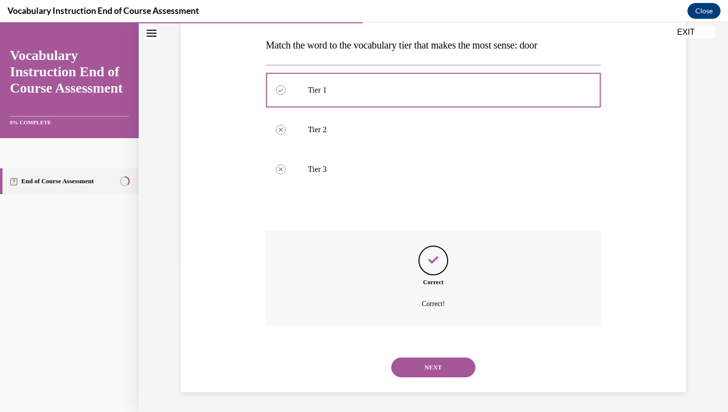
click at [424, 360] on button "NEXT" at bounding box center [433, 367] width 84 height 20
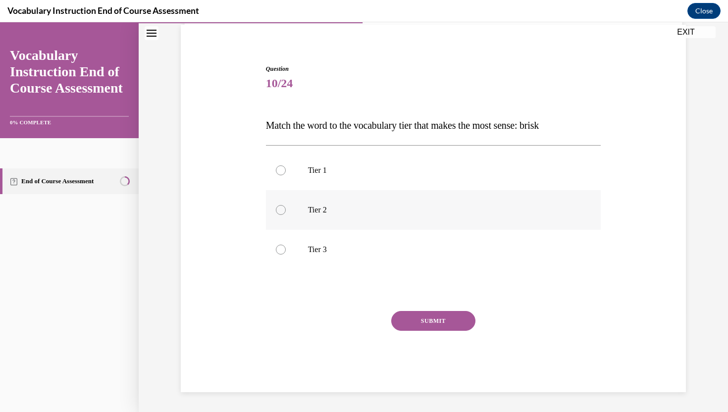
click at [388, 213] on p "Tier 2" at bounding box center [442, 210] width 268 height 10
click at [286, 213] on input "Tier 2" at bounding box center [281, 210] width 10 height 10
radio input "true"
click at [423, 312] on button "SUBMIT" at bounding box center [433, 321] width 84 height 20
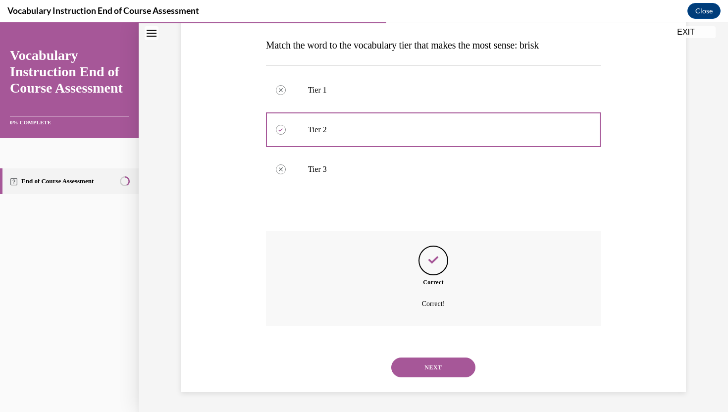
click at [426, 362] on button "NEXT" at bounding box center [433, 367] width 84 height 20
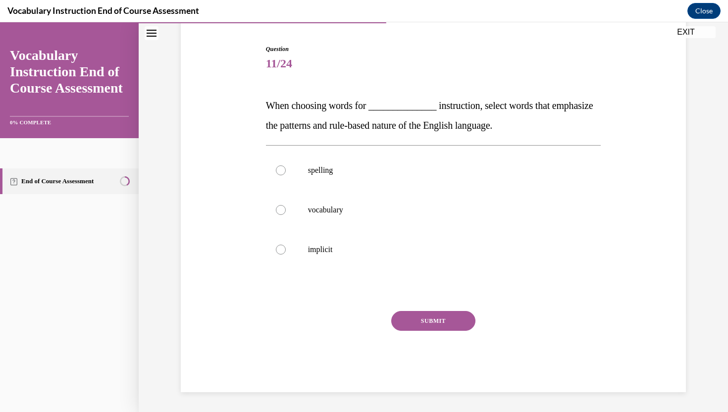
scroll to position [93, 0]
click at [310, 167] on p "spelling" at bounding box center [442, 170] width 268 height 10
click at [286, 167] on input "spelling" at bounding box center [281, 170] width 10 height 10
radio input "true"
click at [449, 324] on button "SUBMIT" at bounding box center [433, 321] width 84 height 20
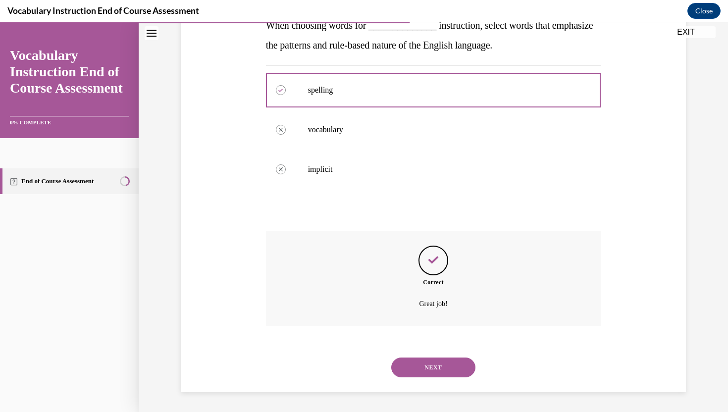
click at [435, 361] on button "NEXT" at bounding box center [433, 367] width 84 height 20
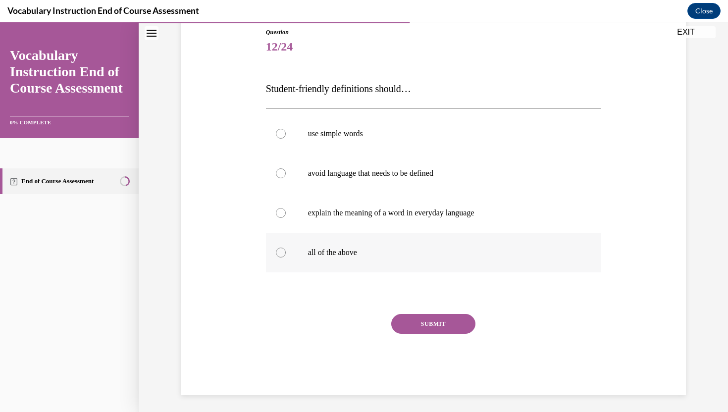
click at [330, 260] on label "all of the above" at bounding box center [433, 253] width 335 height 40
click at [286, 257] on input "all of the above" at bounding box center [281, 253] width 10 height 10
radio input "true"
click at [423, 321] on button "SUBMIT" at bounding box center [433, 324] width 84 height 20
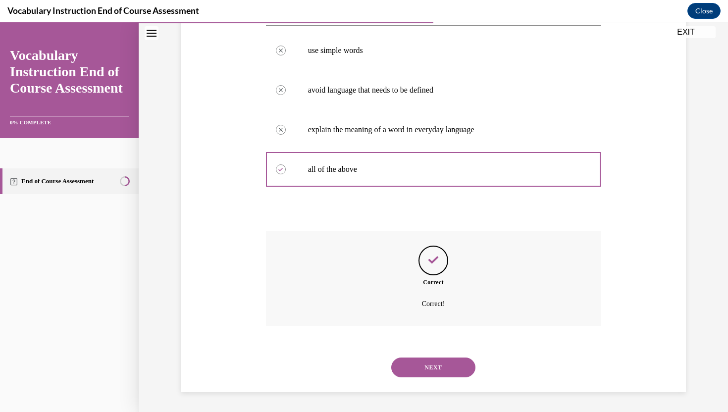
click at [422, 367] on button "NEXT" at bounding box center [433, 367] width 84 height 20
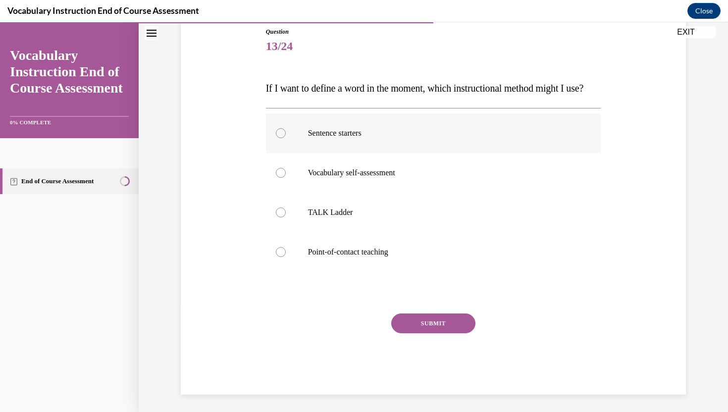
click at [365, 138] on p "Sentence starters" at bounding box center [442, 133] width 268 height 10
click at [286, 138] on input "Sentence starters" at bounding box center [281, 133] width 10 height 10
radio input "true"
click at [435, 333] on button "SUBMIT" at bounding box center [433, 323] width 84 height 20
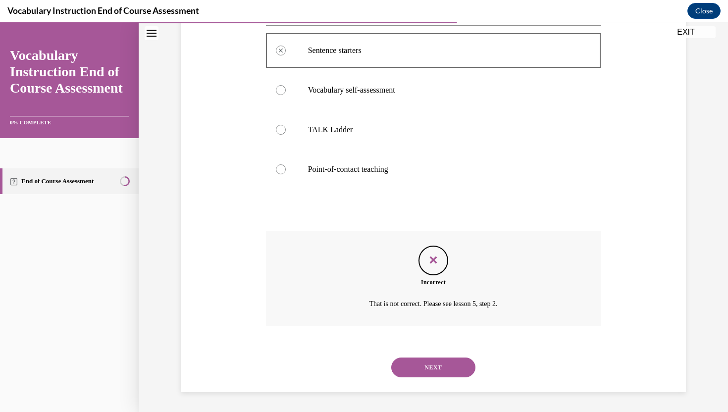
scroll to position [213, 0]
click at [440, 359] on button "NEXT" at bounding box center [433, 367] width 84 height 20
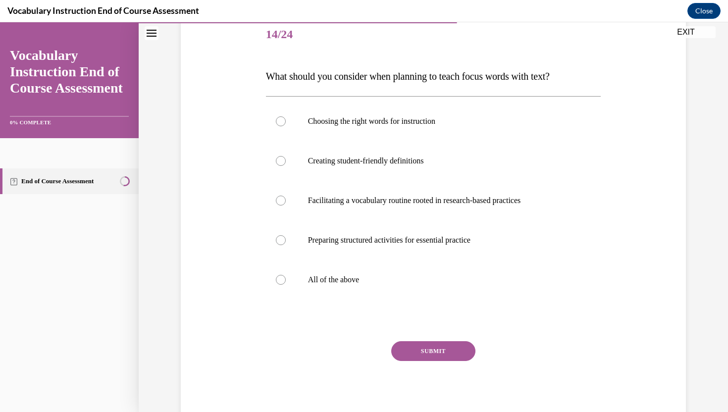
scroll to position [152, 0]
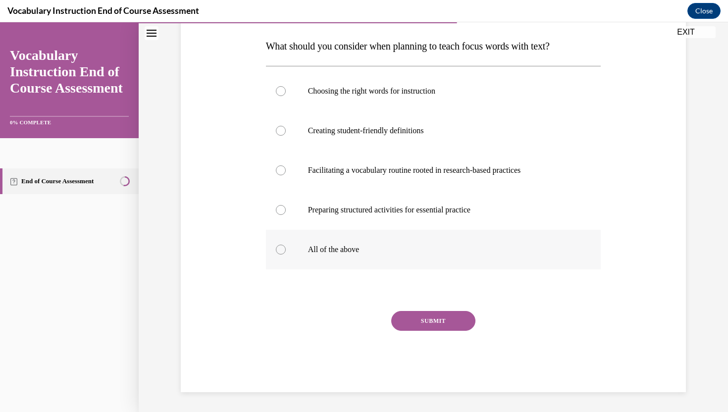
click at [336, 253] on p "All of the above" at bounding box center [442, 250] width 268 height 10
click at [286, 253] on input "All of the above" at bounding box center [281, 250] width 10 height 10
radio input "true"
click at [421, 320] on button "SUBMIT" at bounding box center [433, 321] width 84 height 20
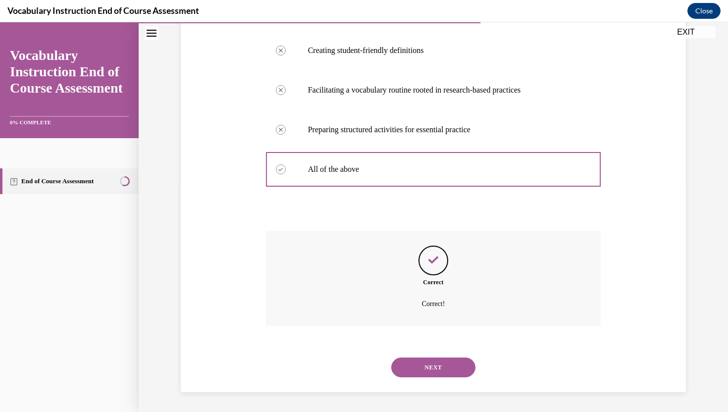
click at [450, 364] on button "NEXT" at bounding box center [433, 367] width 84 height 20
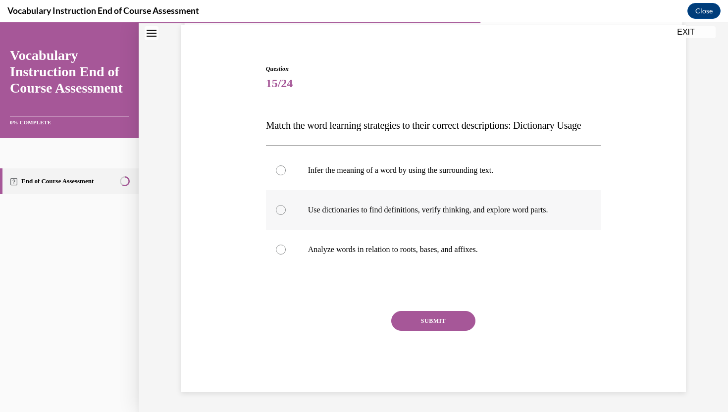
click at [347, 215] on label "Use dictionaries to find definitions, verify thinking, and explore word parts." at bounding box center [433, 210] width 335 height 40
click at [286, 215] on input "Use dictionaries to find definitions, verify thinking, and explore word parts." at bounding box center [281, 210] width 10 height 10
radio input "true"
click at [423, 333] on div "SUBMIT" at bounding box center [433, 336] width 335 height 50
click at [439, 322] on button "SUBMIT" at bounding box center [433, 321] width 84 height 20
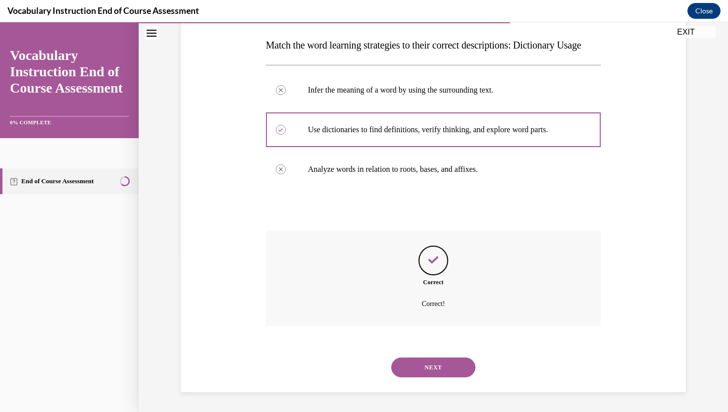
click at [421, 363] on button "NEXT" at bounding box center [433, 367] width 84 height 20
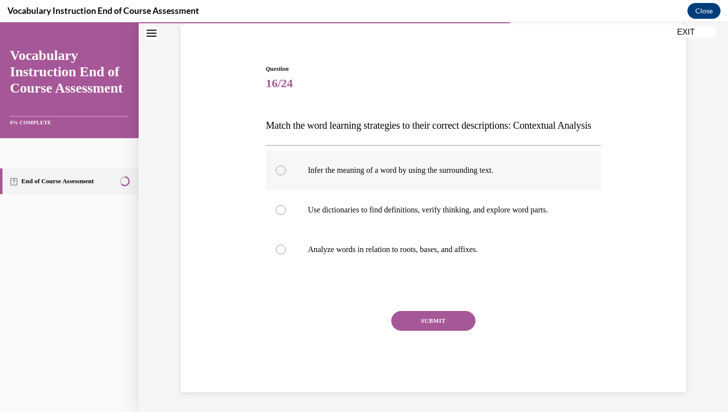
click at [389, 186] on label "Infer the meaning of a word by using the surrounding text." at bounding box center [433, 170] width 335 height 40
click at [286, 175] on input "Infer the meaning of a word by using the surrounding text." at bounding box center [281, 170] width 10 height 10
radio input "true"
click at [434, 319] on button "SUBMIT" at bounding box center [433, 321] width 84 height 20
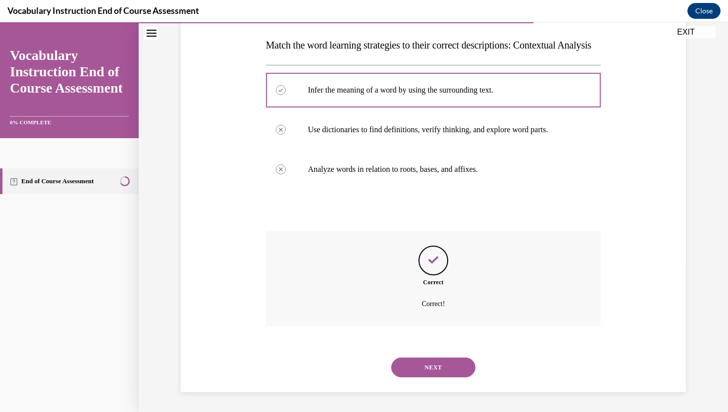
scroll to position [173, 0]
click at [427, 368] on button "NEXT" at bounding box center [433, 367] width 84 height 20
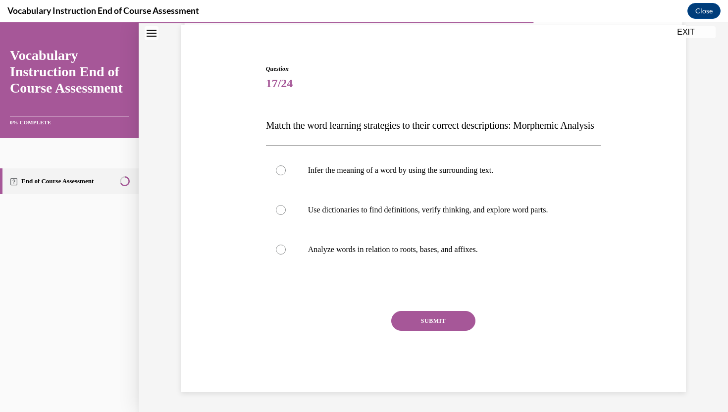
scroll to position [93, 0]
click at [426, 256] on label "Analyze words in relation to roots, bases, and affixes." at bounding box center [433, 250] width 335 height 40
click at [286, 254] on input "Analyze words in relation to roots, bases, and affixes." at bounding box center [281, 250] width 10 height 10
radio input "true"
click at [433, 328] on button "SUBMIT" at bounding box center [433, 321] width 84 height 20
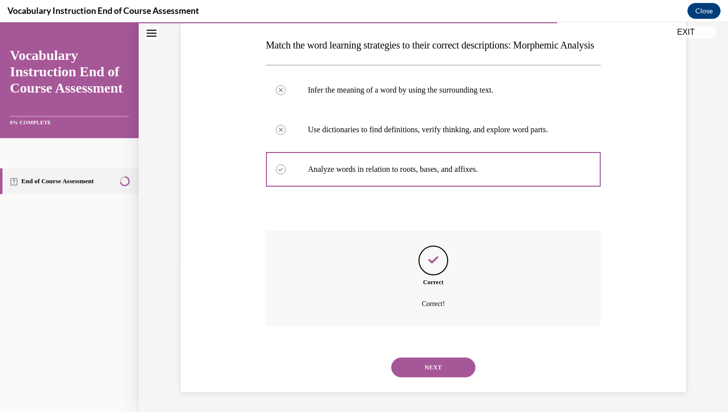
click at [429, 373] on button "NEXT" at bounding box center [433, 367] width 84 height 20
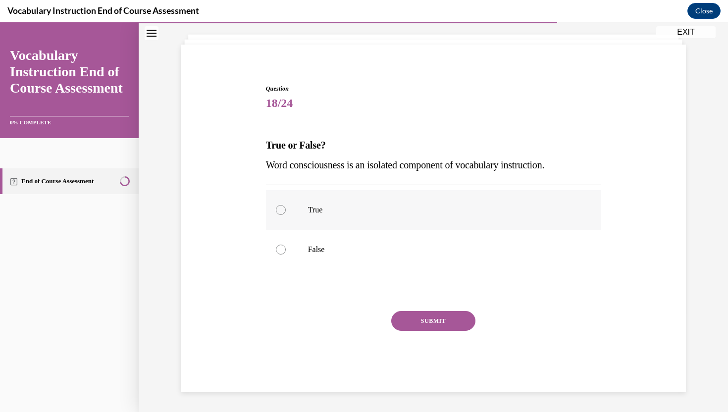
click at [367, 216] on label "True" at bounding box center [433, 210] width 335 height 40
click at [286, 215] on input "True" at bounding box center [281, 210] width 10 height 10
radio input "true"
click at [427, 322] on button "SUBMIT" at bounding box center [433, 321] width 84 height 20
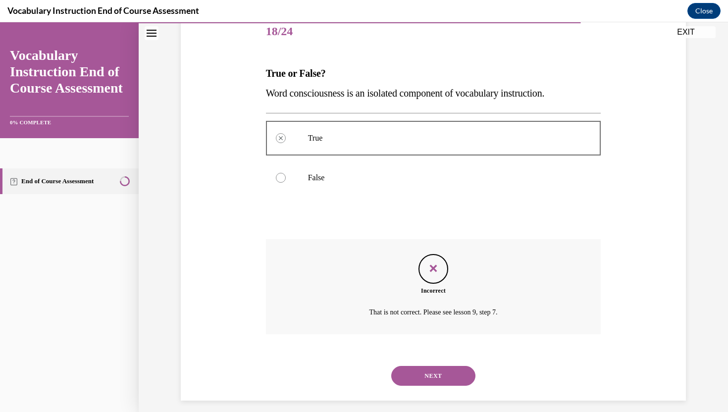
scroll to position [134, 0]
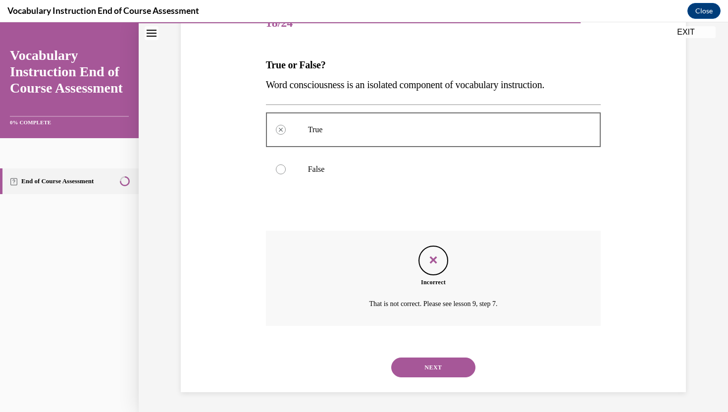
click at [428, 364] on button "NEXT" at bounding box center [433, 367] width 84 height 20
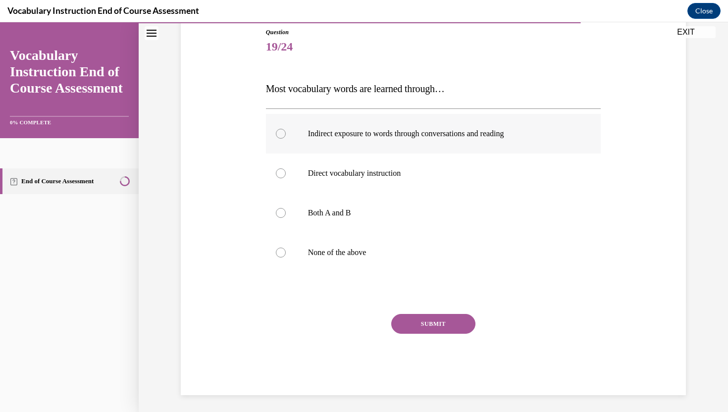
click at [281, 135] on div at bounding box center [281, 134] width 10 height 10
click at [281, 135] on input "Indirect exposure to words through conversations and reading" at bounding box center [281, 134] width 10 height 10
radio input "true"
click at [432, 326] on button "SUBMIT" at bounding box center [433, 324] width 84 height 20
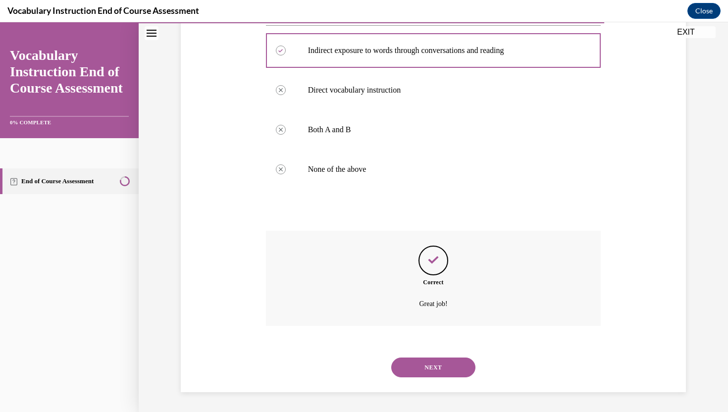
click at [427, 373] on button "NEXT" at bounding box center [433, 367] width 84 height 20
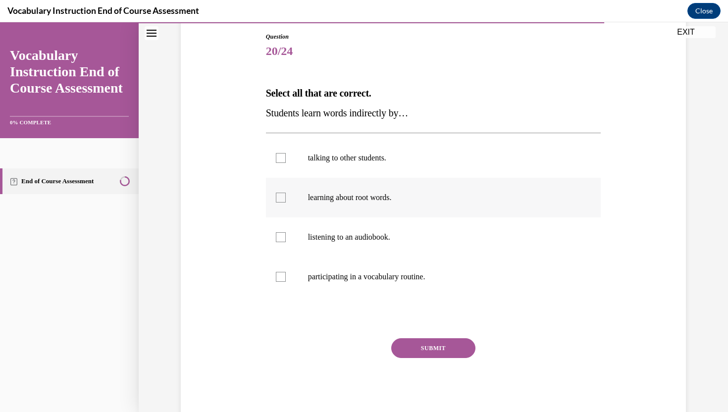
scroll to position [133, 0]
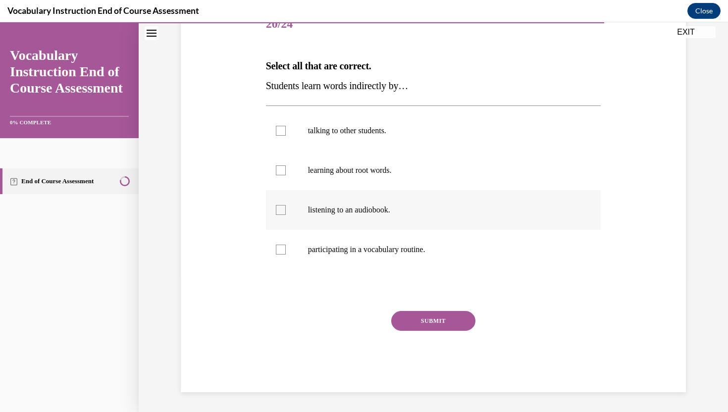
click at [304, 208] on label "listening to an audiobook." at bounding box center [433, 210] width 335 height 40
click at [286, 208] on input "listening to an audiobook." at bounding box center [281, 210] width 10 height 10
checkbox input "true"
click at [341, 118] on label "talking to other students." at bounding box center [433, 131] width 335 height 40
click at [286, 126] on input "talking to other students." at bounding box center [281, 131] width 10 height 10
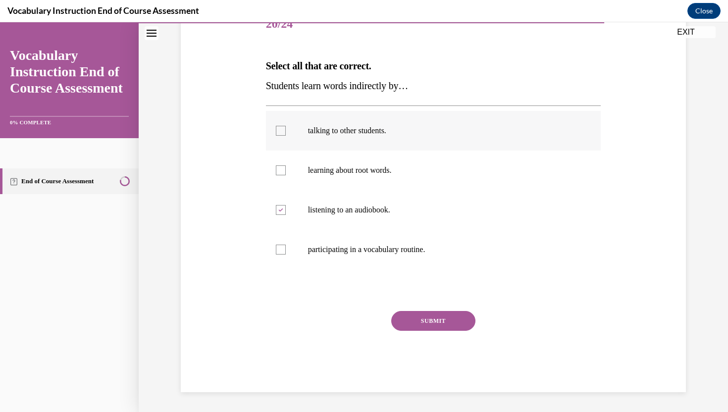
checkbox input "true"
click at [429, 319] on button "SUBMIT" at bounding box center [433, 321] width 84 height 20
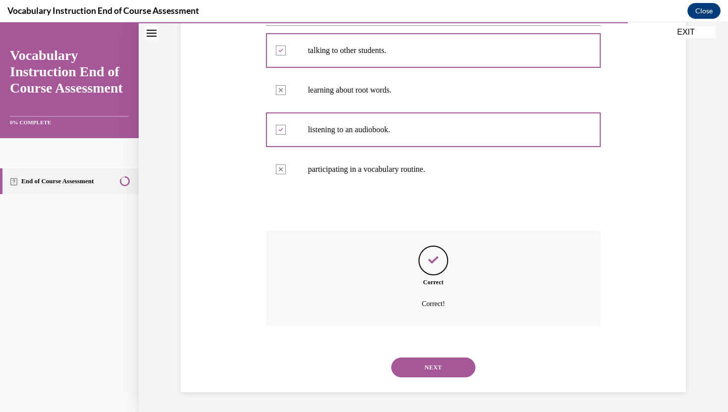
click at [430, 358] on button "NEXT" at bounding box center [433, 367] width 84 height 20
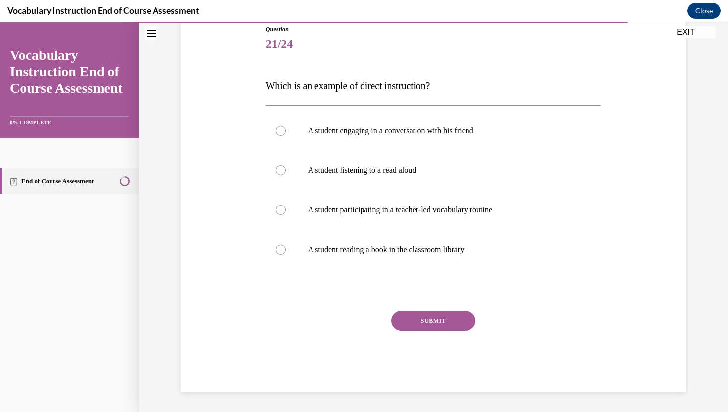
scroll to position [110, 0]
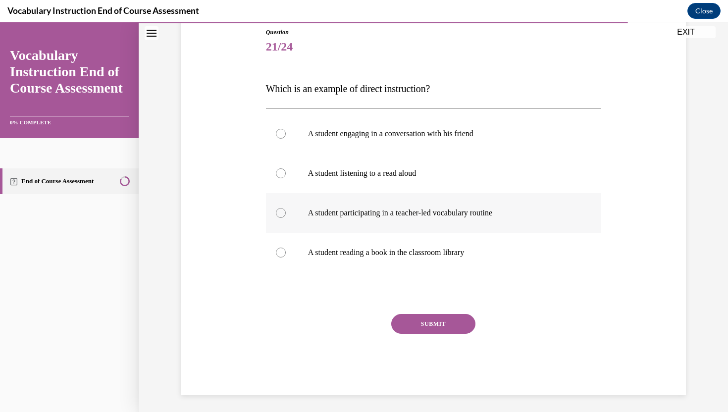
click at [388, 224] on label "A student participating in a teacher-led vocabulary routine" at bounding box center [433, 213] width 335 height 40
click at [286, 218] on input "A student participating in a teacher-led vocabulary routine" at bounding box center [281, 213] width 10 height 10
radio input "true"
click at [421, 325] on button "SUBMIT" at bounding box center [433, 324] width 84 height 20
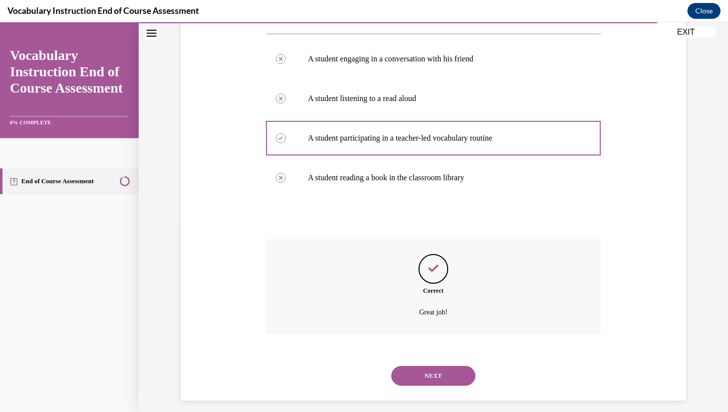
scroll to position [193, 0]
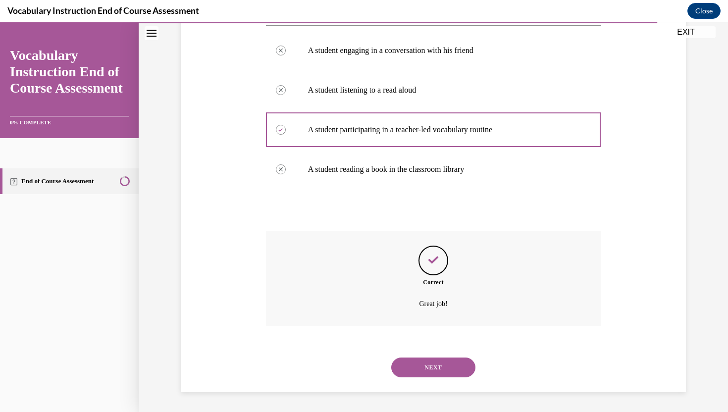
click at [426, 382] on div "NEXT" at bounding box center [433, 367] width 335 height 40
click at [443, 369] on button "NEXT" at bounding box center [433, 367] width 84 height 20
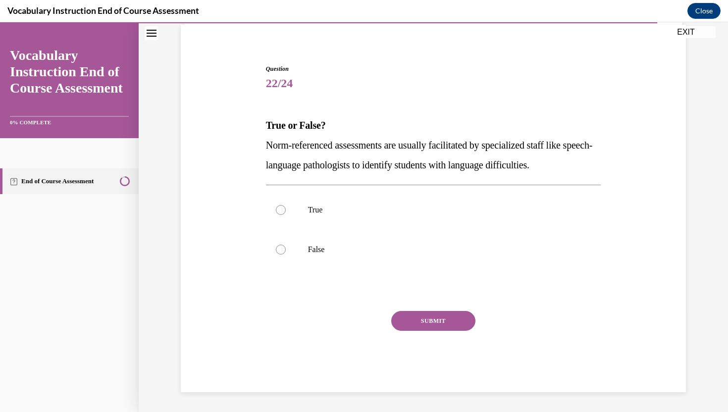
scroll to position [73, 0]
click at [382, 212] on p "True" at bounding box center [442, 210] width 268 height 10
click at [286, 212] on input "True" at bounding box center [281, 210] width 10 height 10
radio input "true"
click at [446, 319] on button "SUBMIT" at bounding box center [433, 321] width 84 height 20
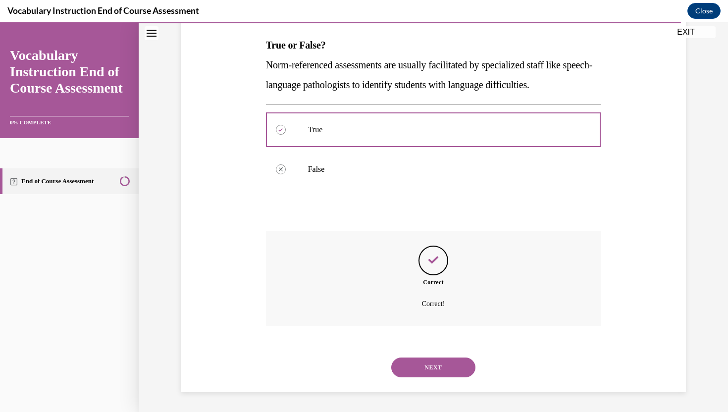
click at [447, 375] on button "NEXT" at bounding box center [433, 367] width 84 height 20
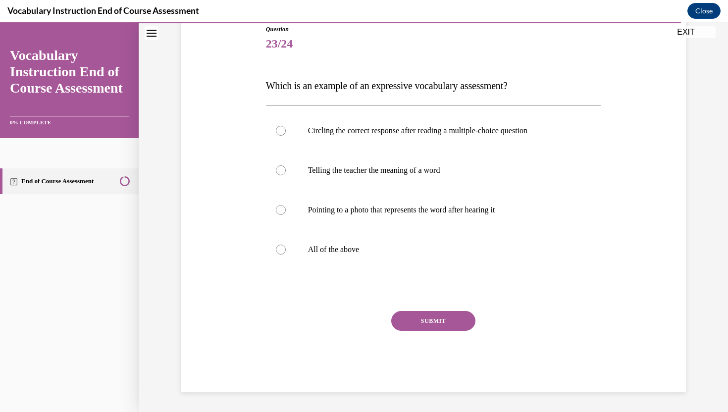
scroll to position [110, 0]
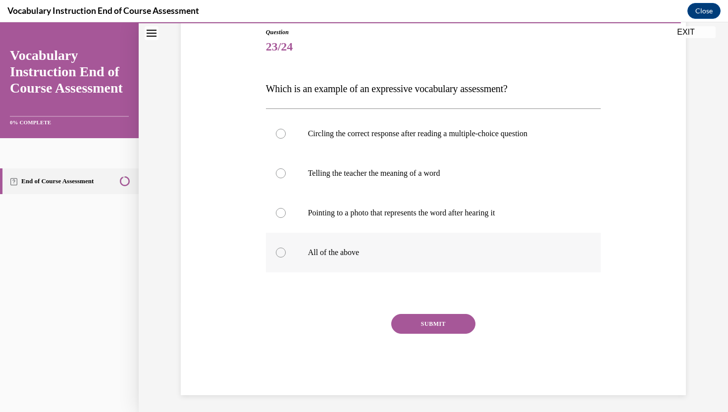
click at [414, 259] on label "All of the above" at bounding box center [433, 253] width 335 height 40
click at [286, 257] on input "All of the above" at bounding box center [281, 253] width 10 height 10
radio input "true"
click at [455, 220] on label "Pointing to a photo that represents the word after hearing it" at bounding box center [433, 213] width 335 height 40
click at [286, 218] on input "Pointing to a photo that represents the word after hearing it" at bounding box center [281, 213] width 10 height 10
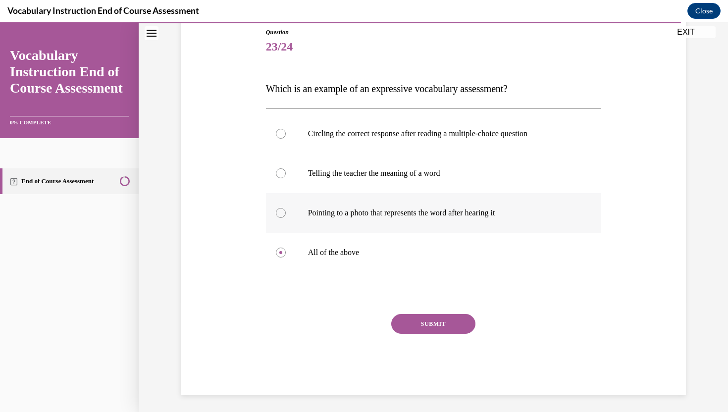
radio input "true"
click at [450, 322] on button "SUBMIT" at bounding box center [433, 324] width 84 height 20
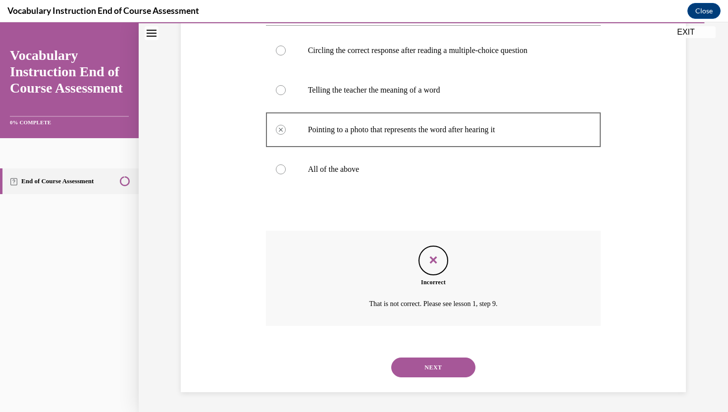
click at [449, 359] on button "NEXT" at bounding box center [433, 367] width 84 height 20
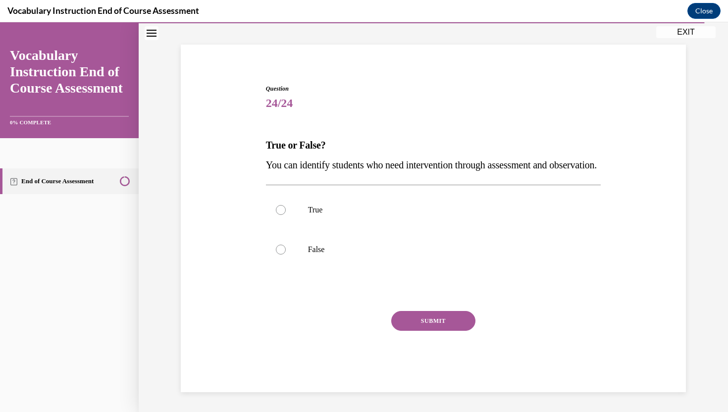
scroll to position [73, 0]
click at [315, 222] on label "True" at bounding box center [433, 210] width 335 height 40
click at [286, 215] on input "True" at bounding box center [281, 210] width 10 height 10
radio input "true"
click at [444, 322] on button "SUBMIT" at bounding box center [433, 321] width 84 height 20
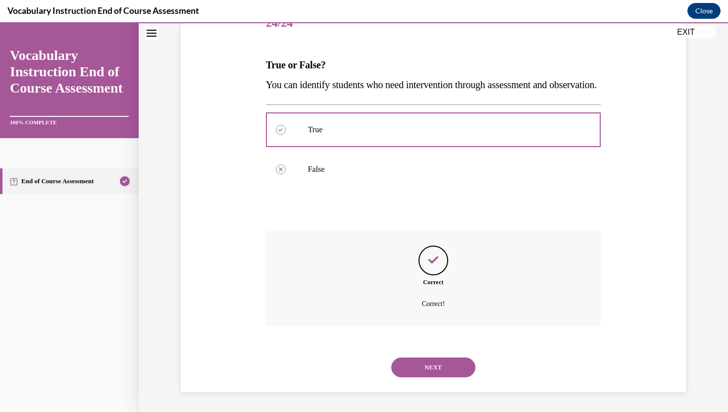
click at [421, 358] on button "NEXT" at bounding box center [433, 367] width 84 height 20
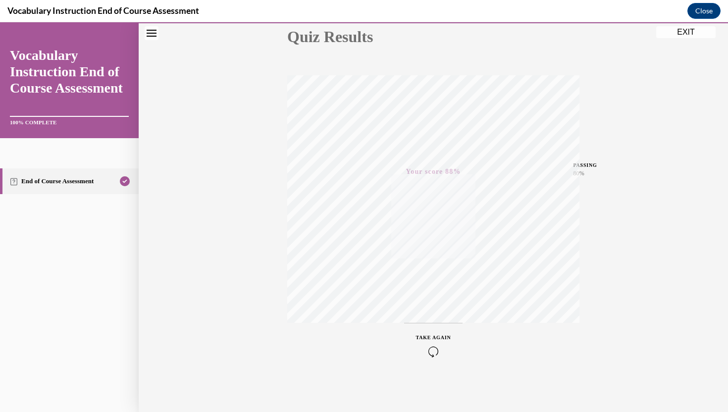
click at [707, 35] on button "EXIT" at bounding box center [685, 32] width 59 height 12
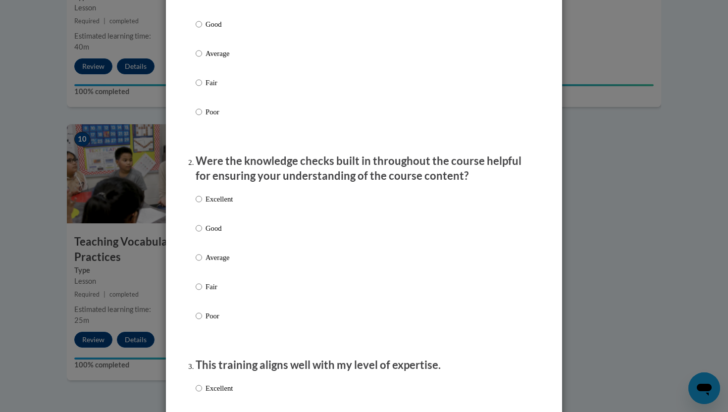
scroll to position [0, 0]
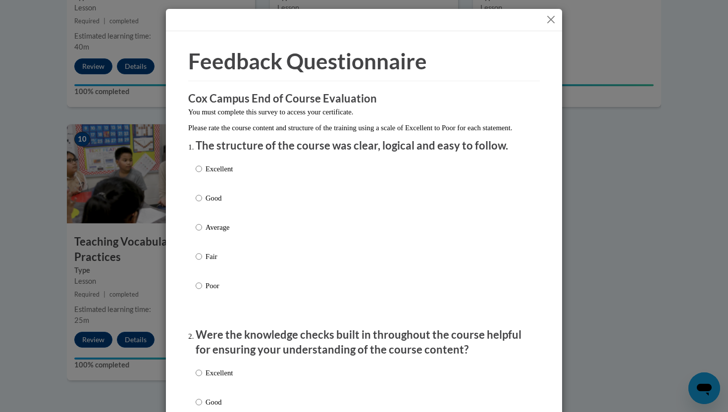
click at [554, 21] on button "Close" at bounding box center [551, 19] width 12 height 12
